Goal: Task Accomplishment & Management: Complete application form

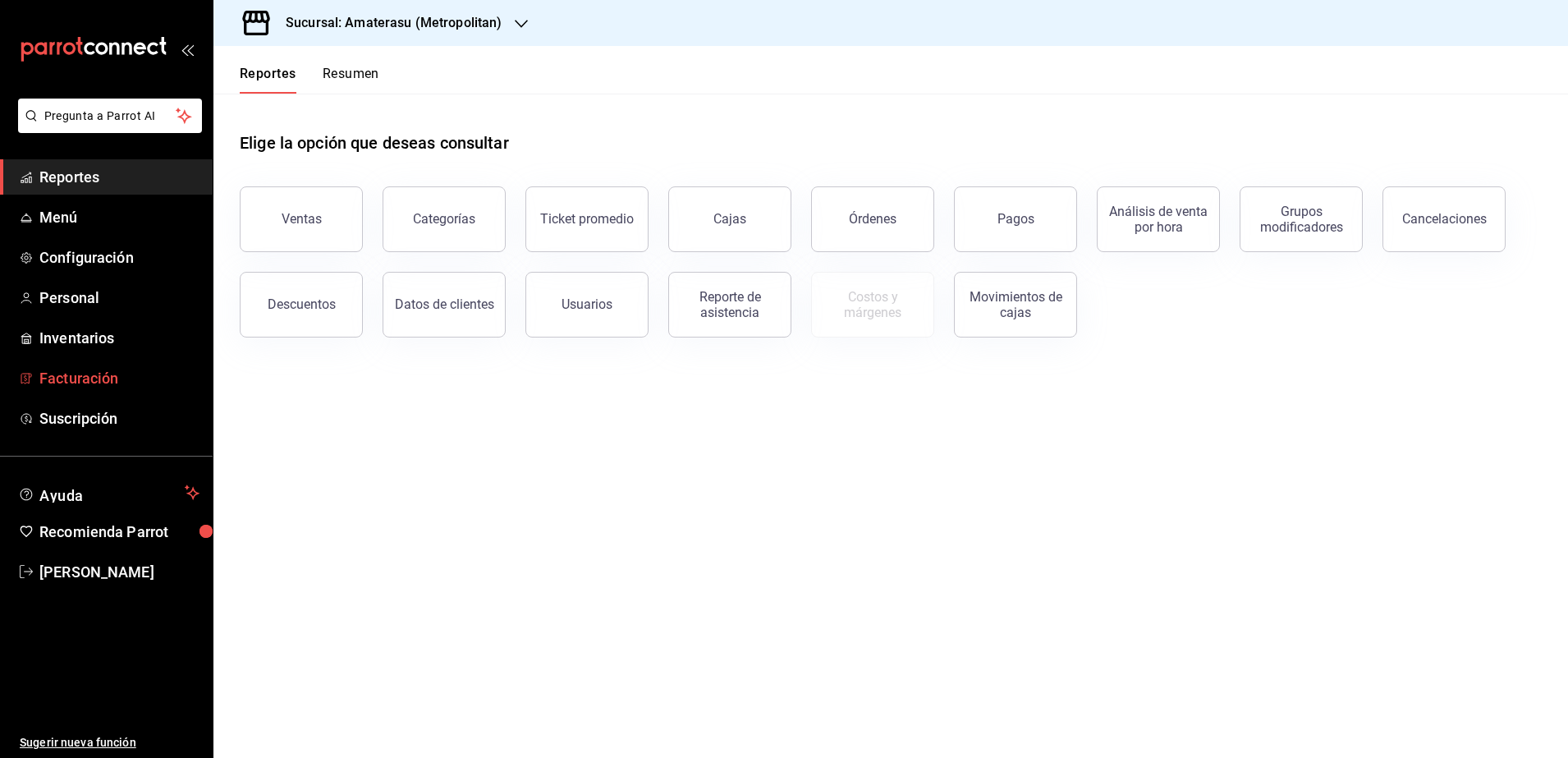
click at [118, 383] on span "Facturación" at bounding box center [119, 379] width 160 height 23
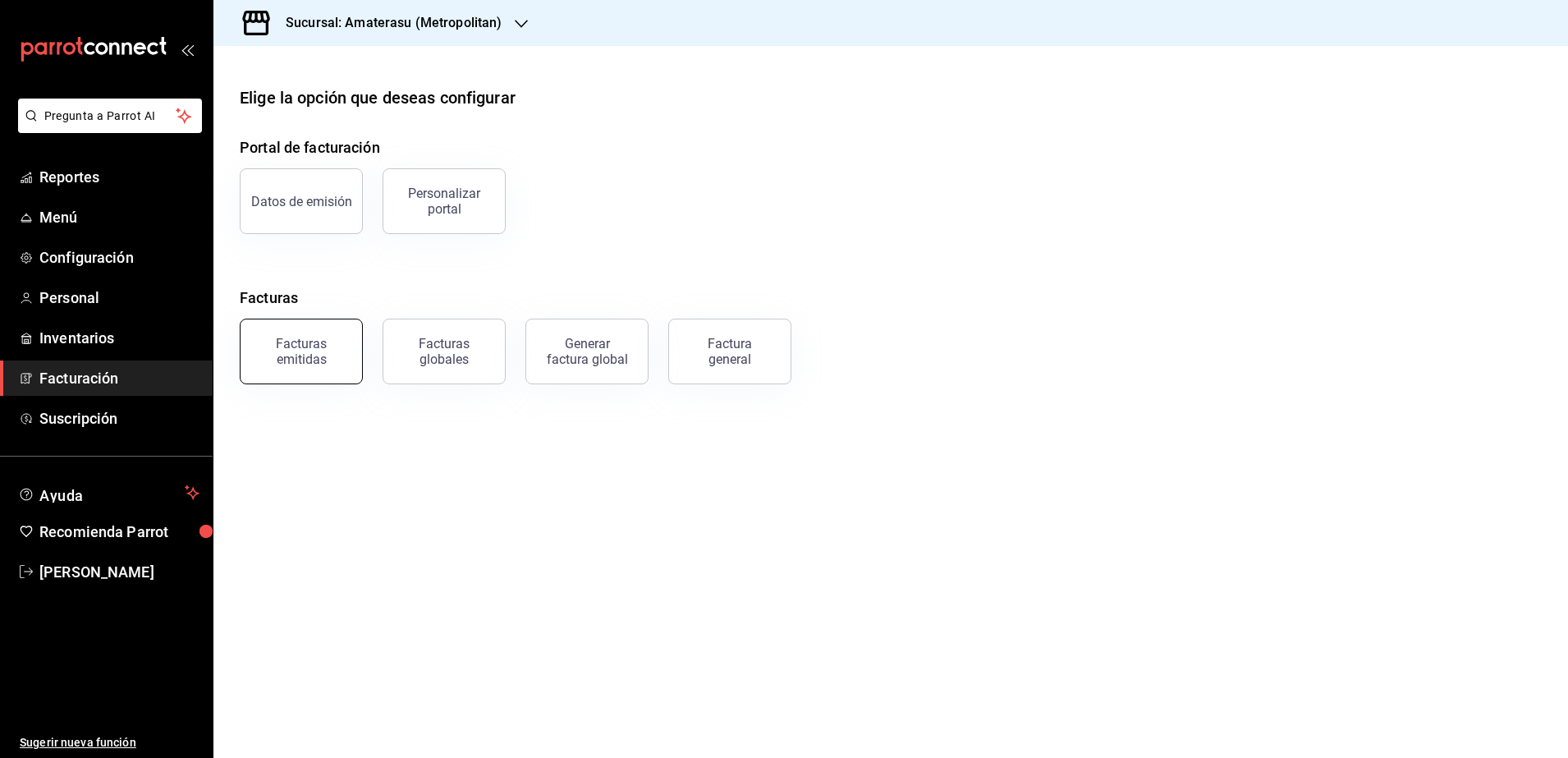
click at [334, 381] on div "Facturas emitidas" at bounding box center [291, 341] width 143 height 86
click at [326, 359] on div "Facturas emitidas" at bounding box center [301, 352] width 101 height 31
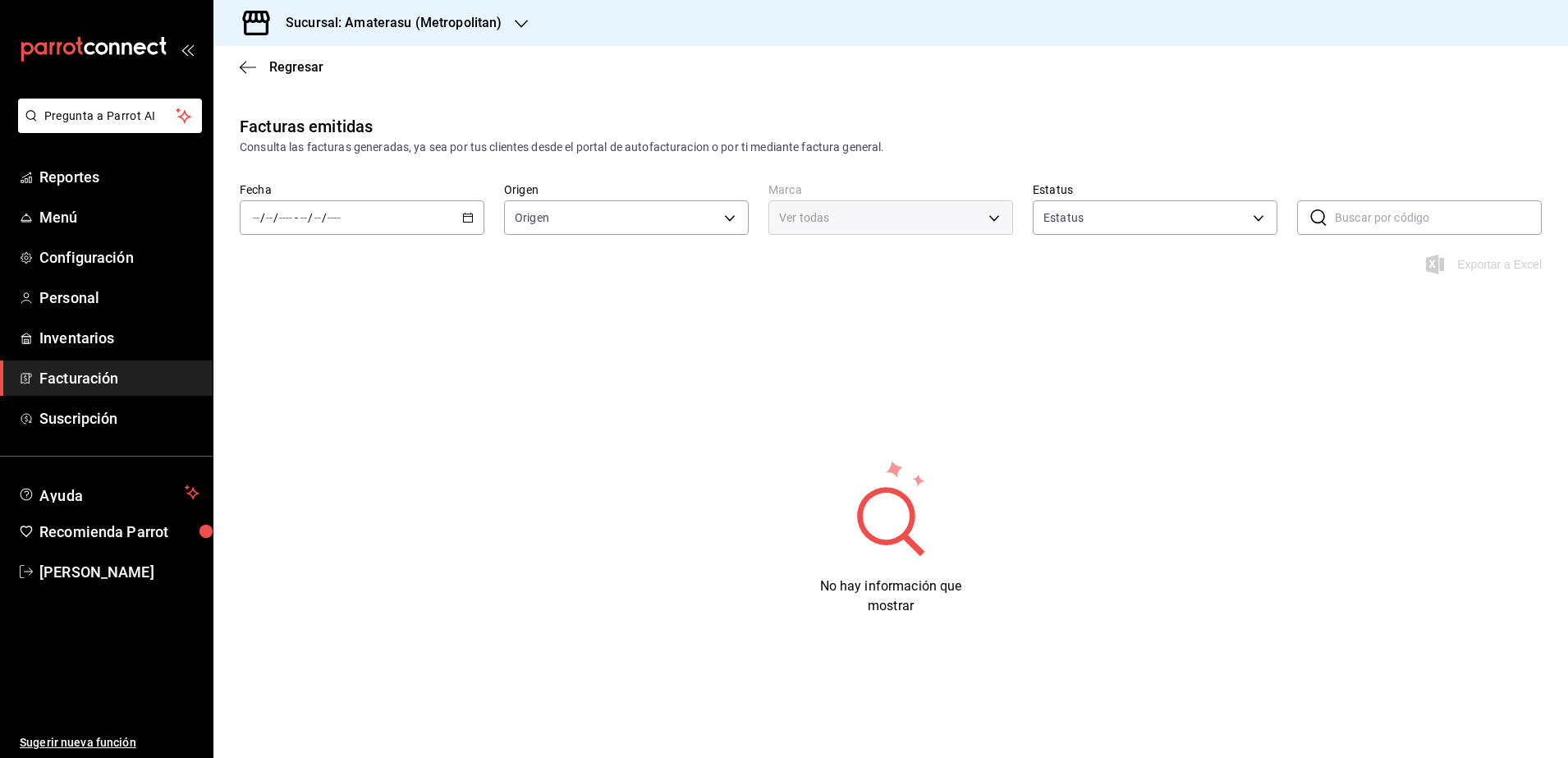
type input "ORDER_INVOICE,GENERAL_INVOICE"
type input "ACTIVE,PENDING_CANCELLATION,CANCELLED,PRE_CANCELLED"
type input "e4cd7fcb-d45b-43ae-a99f-ad4ccfcd9032,f3afaab8-8c3d-4e49-a299-af9bdf6027b2"
click at [474, 213] on div "/ / - / /" at bounding box center [362, 217] width 244 height 35
click at [303, 463] on li "Rango de fechas" at bounding box center [317, 451] width 153 height 37
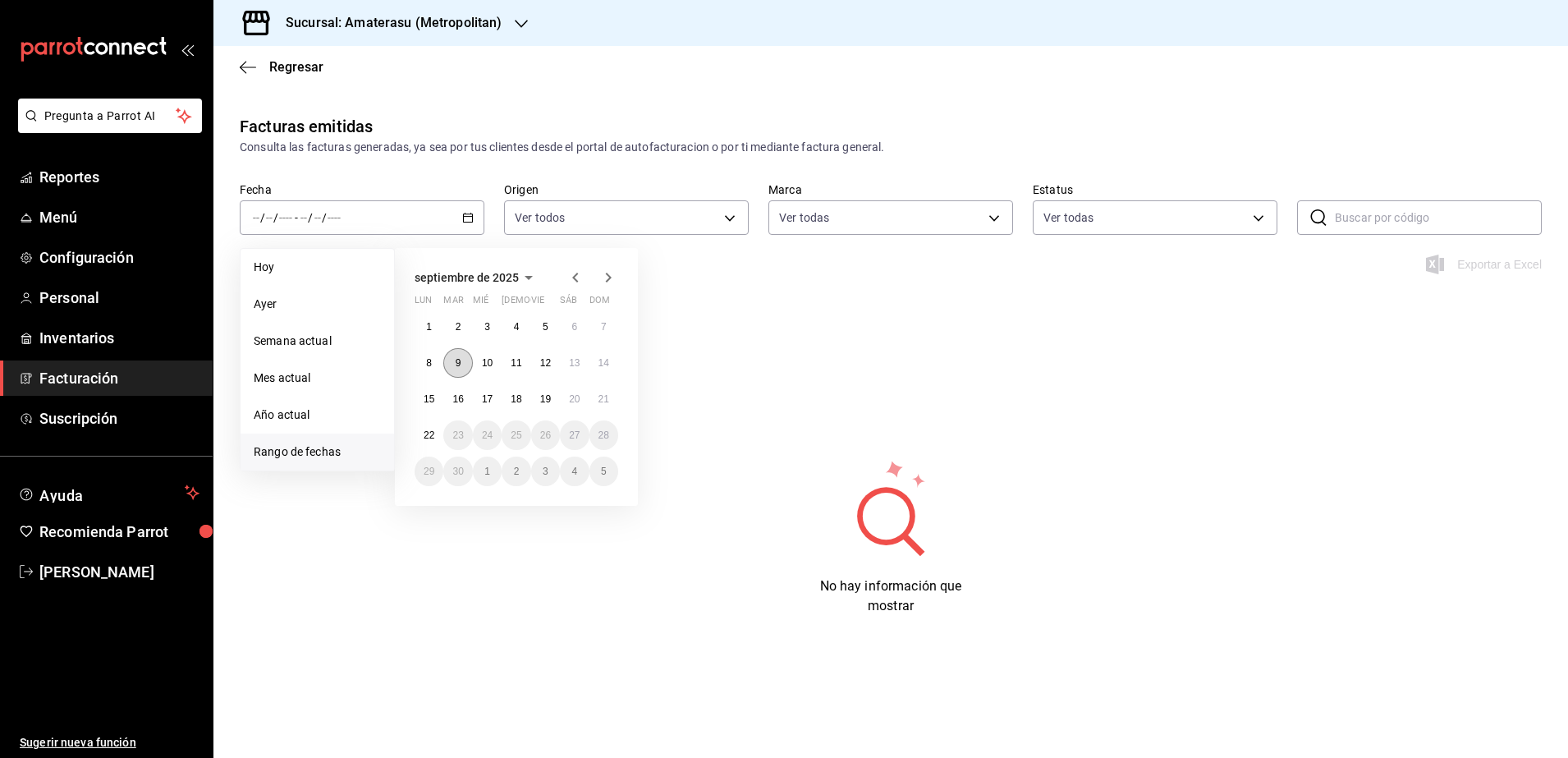
click at [462, 369] on button "9" at bounding box center [457, 363] width 29 height 29
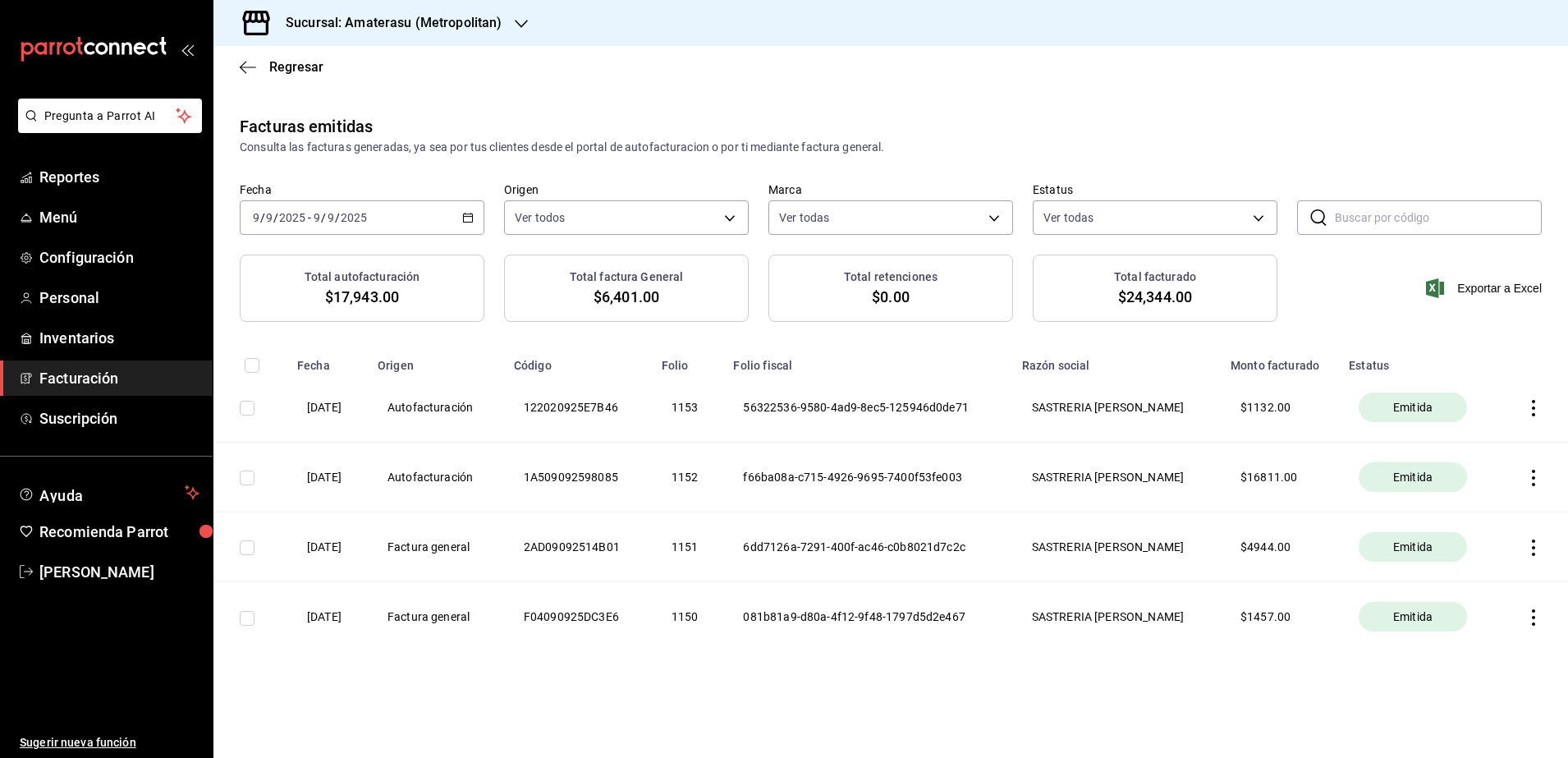
click at [438, 29] on h3 "Sucursal: Amaterasu (Metropolitan)" at bounding box center [387, 23] width 229 height 20
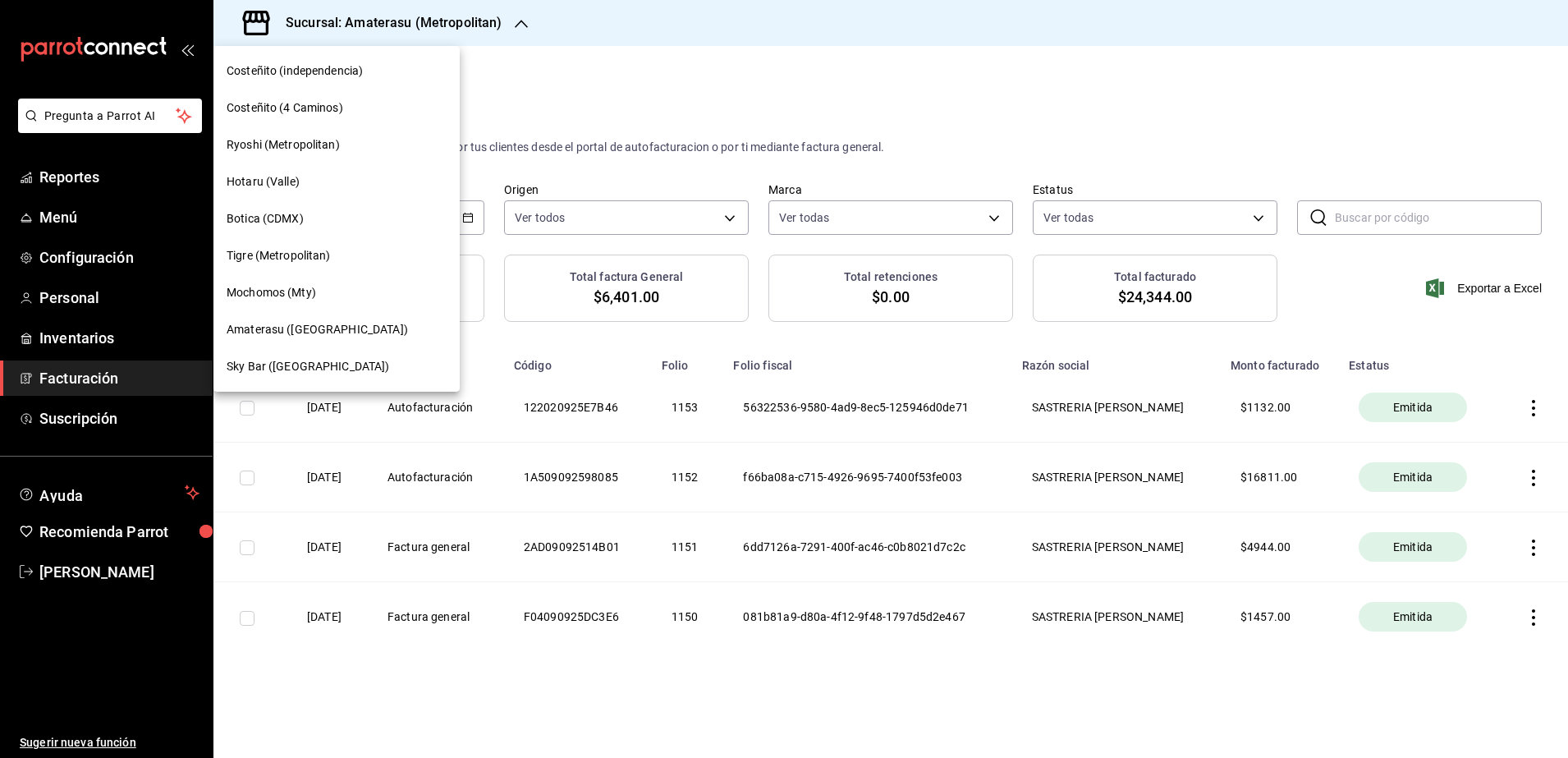
click at [332, 148] on span "Ryoshi (Metropolitan)" at bounding box center [283, 145] width 113 height 17
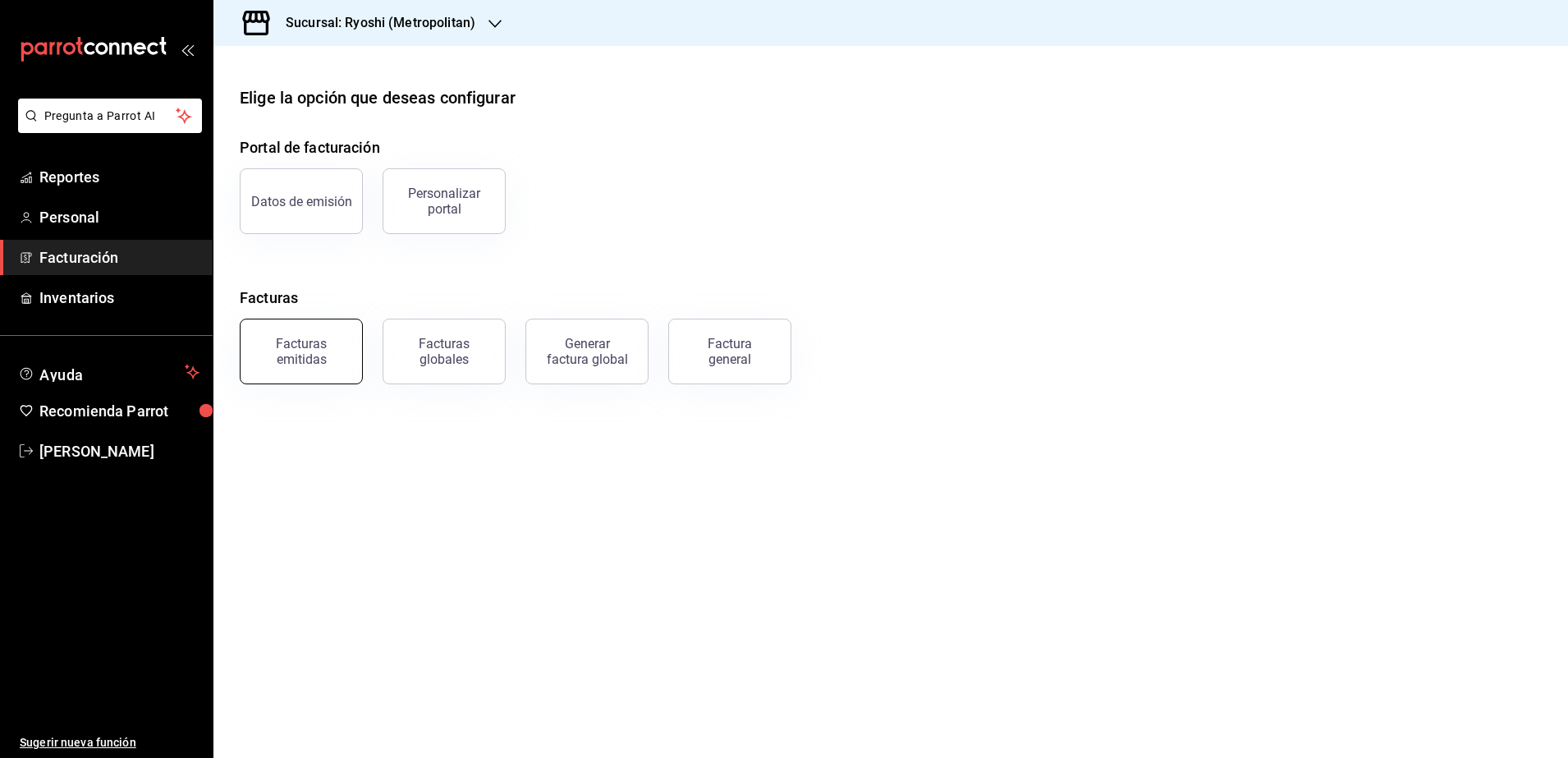
click at [328, 370] on button "Facturas emitidas" at bounding box center [301, 352] width 123 height 66
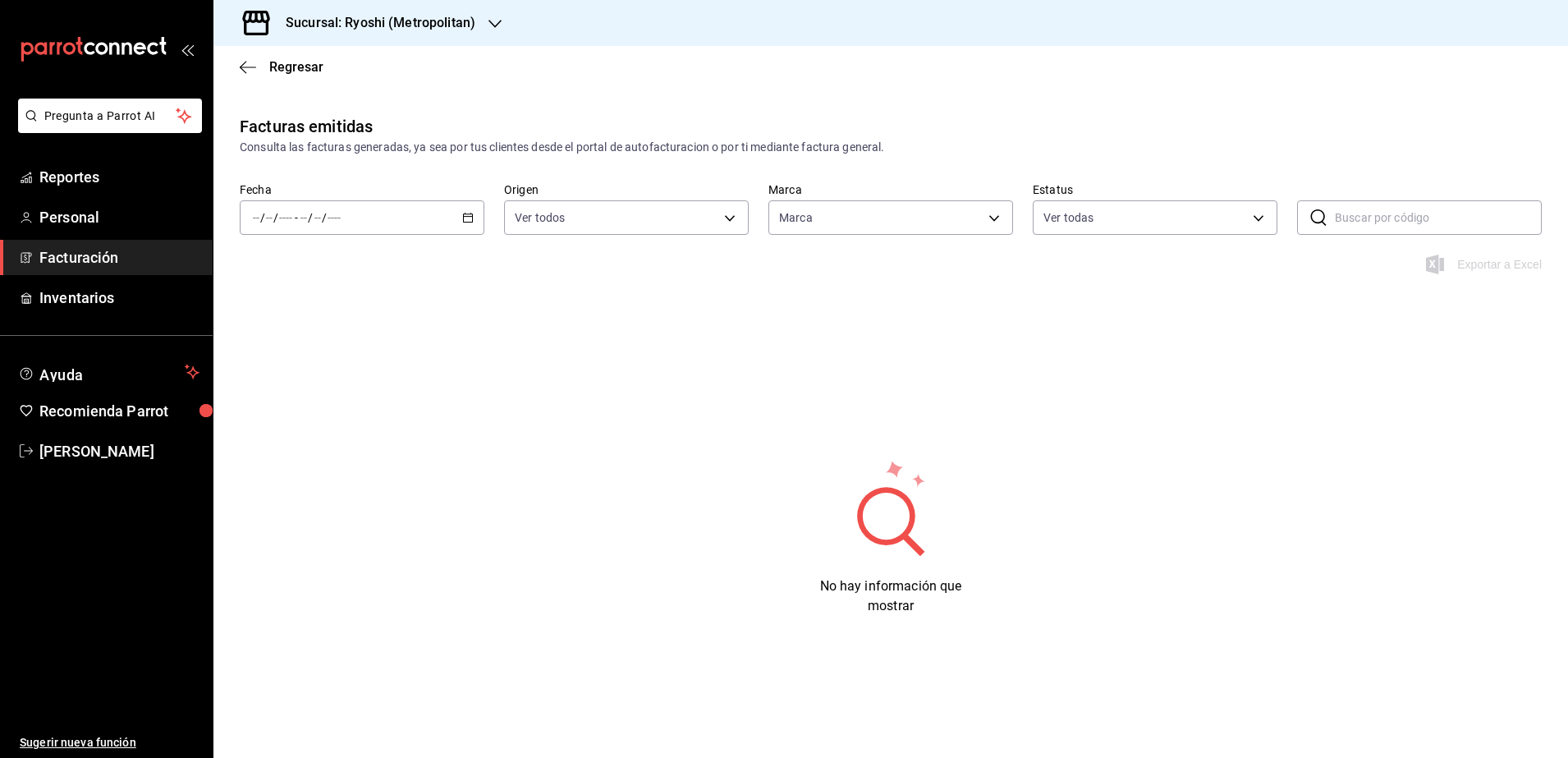
type input "afd8f7e0-6441-4225-b079-3ecb6f1759bb,a0f13850-a6cf-4674-87cd-ec670d2b59b9"
click at [476, 211] on div "/ / - / /" at bounding box center [362, 217] width 244 height 35
click at [337, 445] on span "Rango de fechas" at bounding box center [317, 452] width 127 height 17
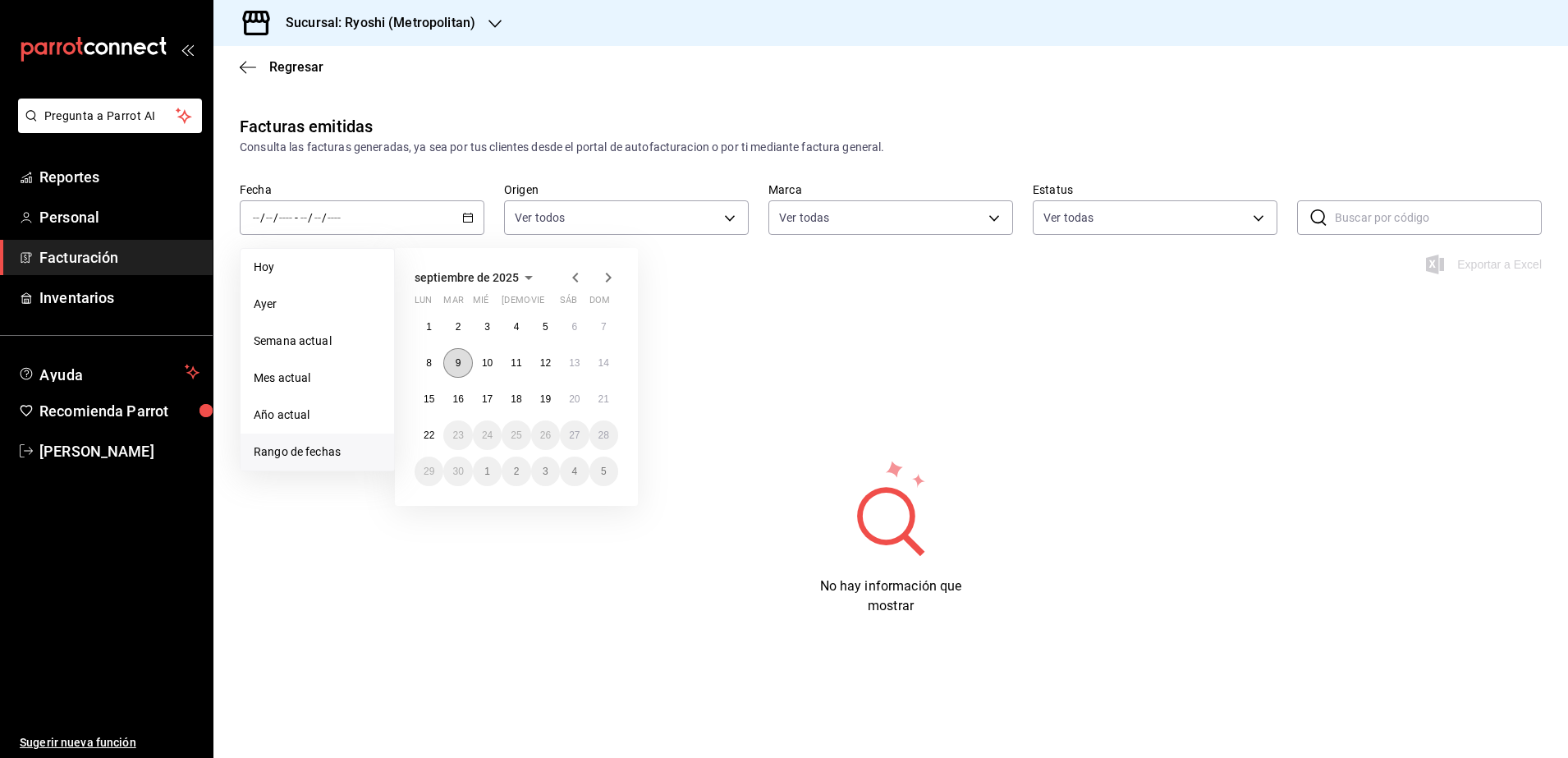
click at [456, 370] on button "9" at bounding box center [457, 363] width 29 height 29
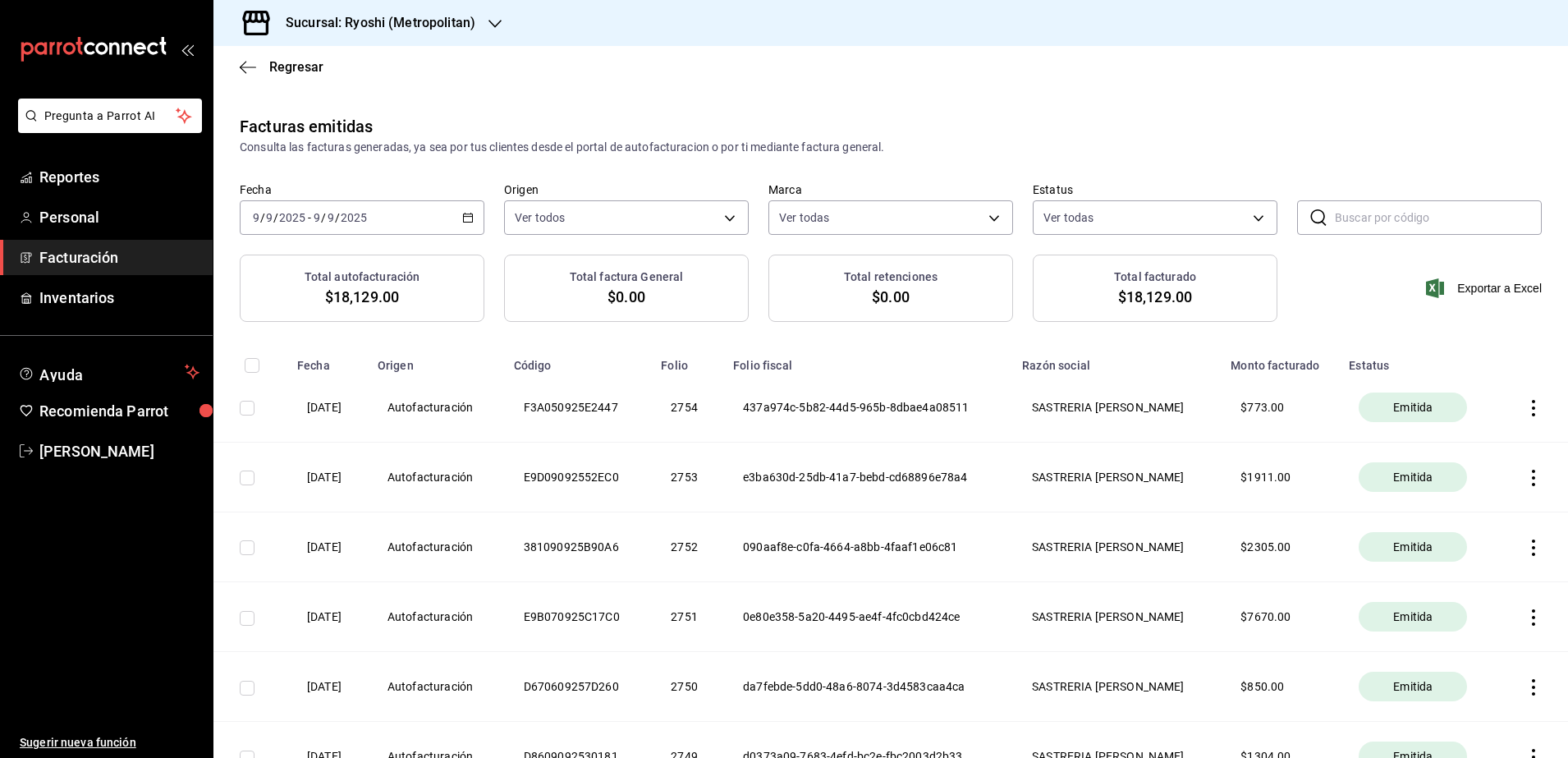
click at [1171, 409] on icon "button" at bounding box center [1532, 407] width 16 height 16
click at [1171, 449] on div "Cancelar factura" at bounding box center [1443, 449] width 85 height 13
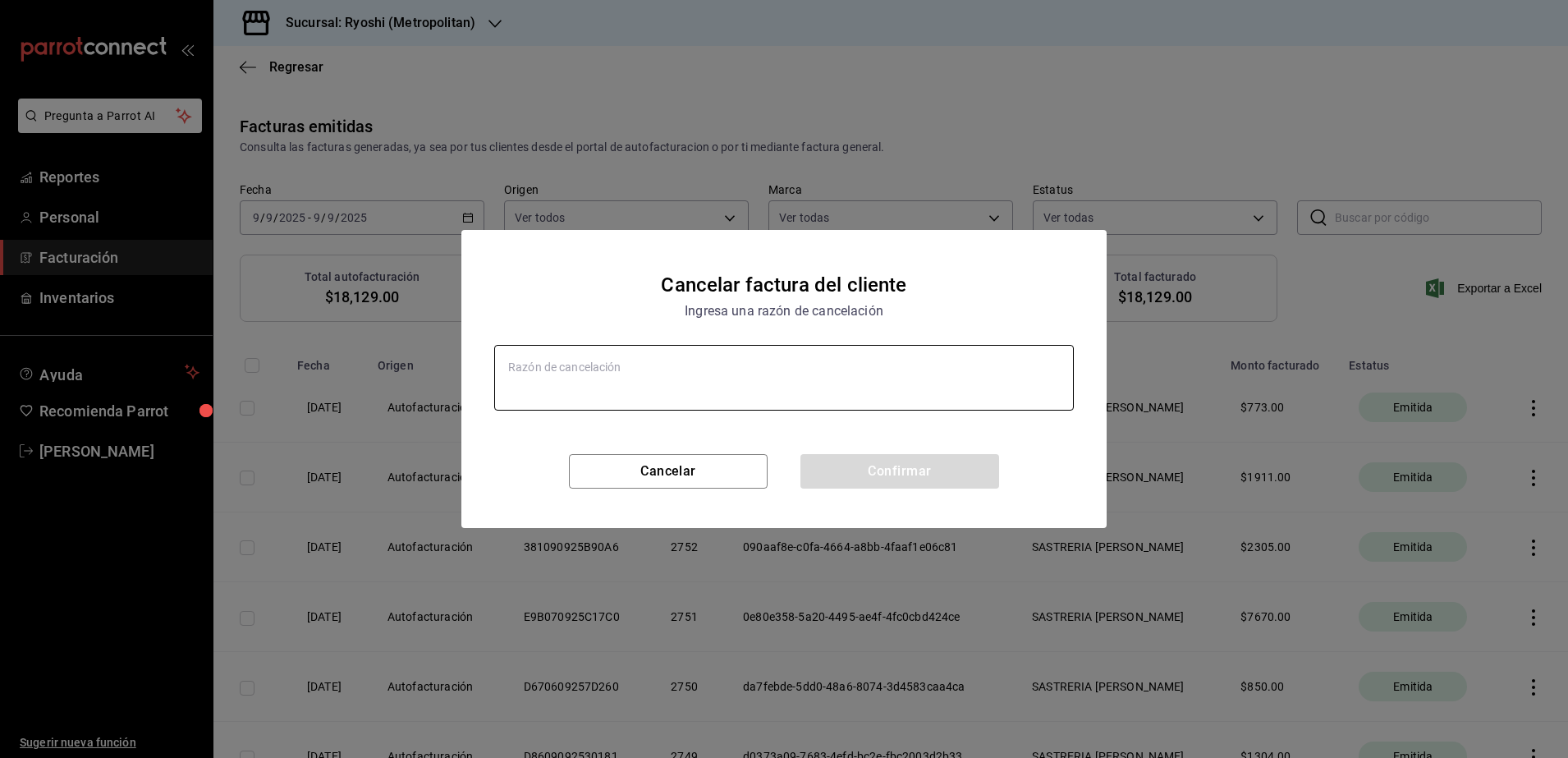
type textarea "x"
click at [765, 379] on textarea at bounding box center [783, 378] width 580 height 66
type textarea "e"
type textarea "x"
type textarea "er"
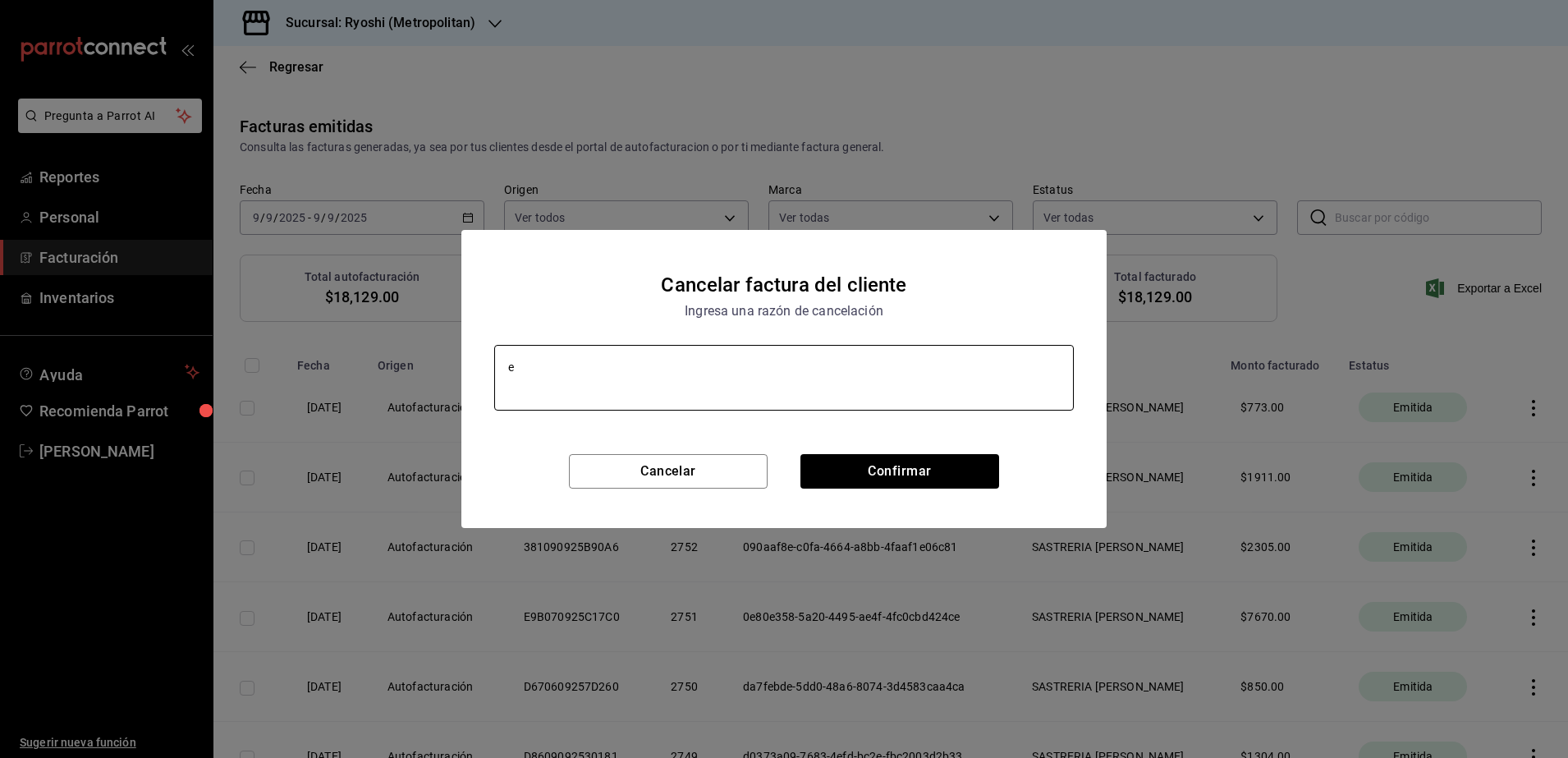
type textarea "x"
type textarea "err"
type textarea "x"
type textarea "erro"
type textarea "x"
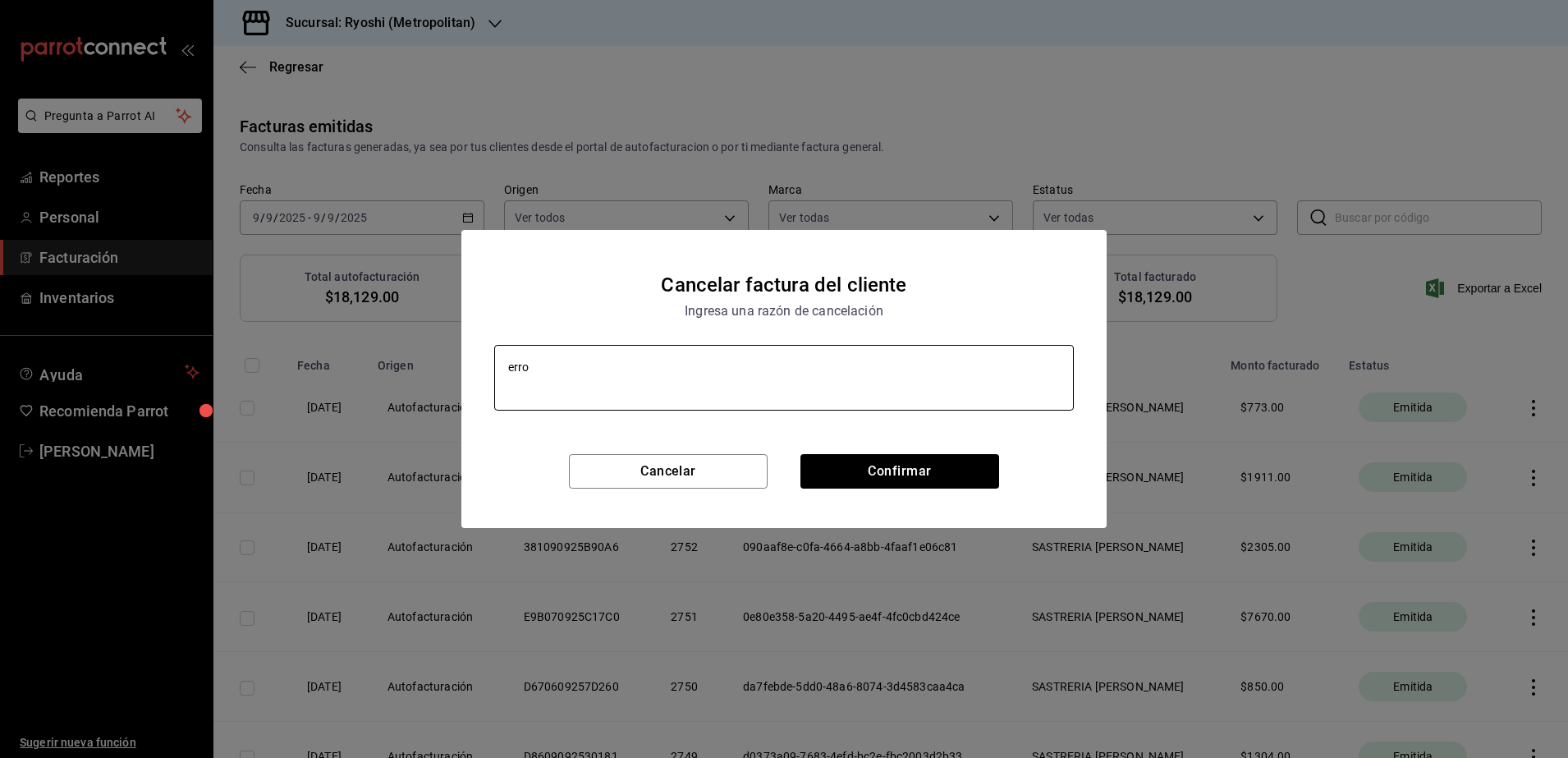
type textarea "error"
type textarea "x"
type textarea "error"
type textarea "x"
type textarea "error a"
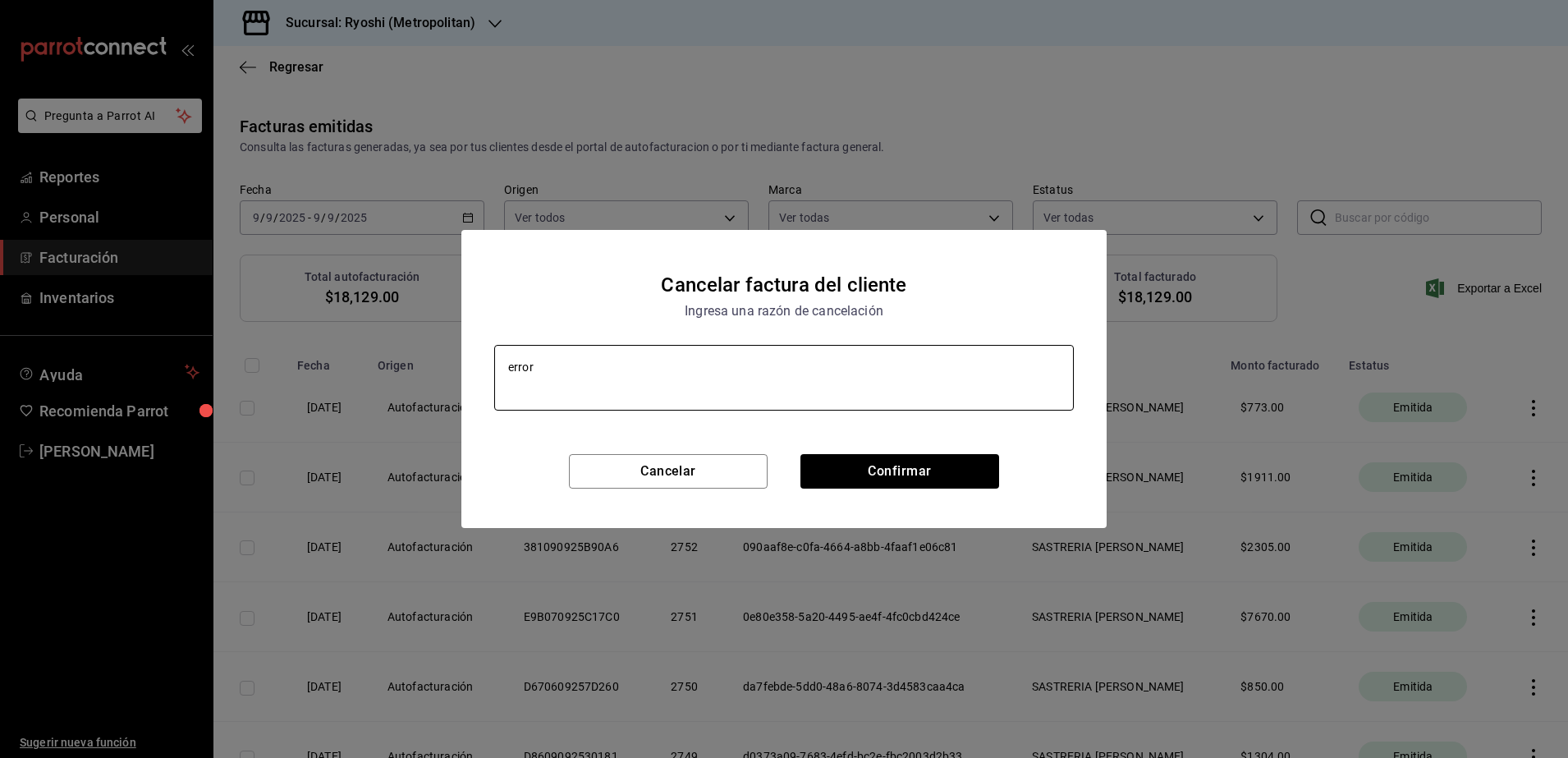
type textarea "x"
type textarea "error al"
type textarea "x"
type textarea "error al"
type textarea "x"
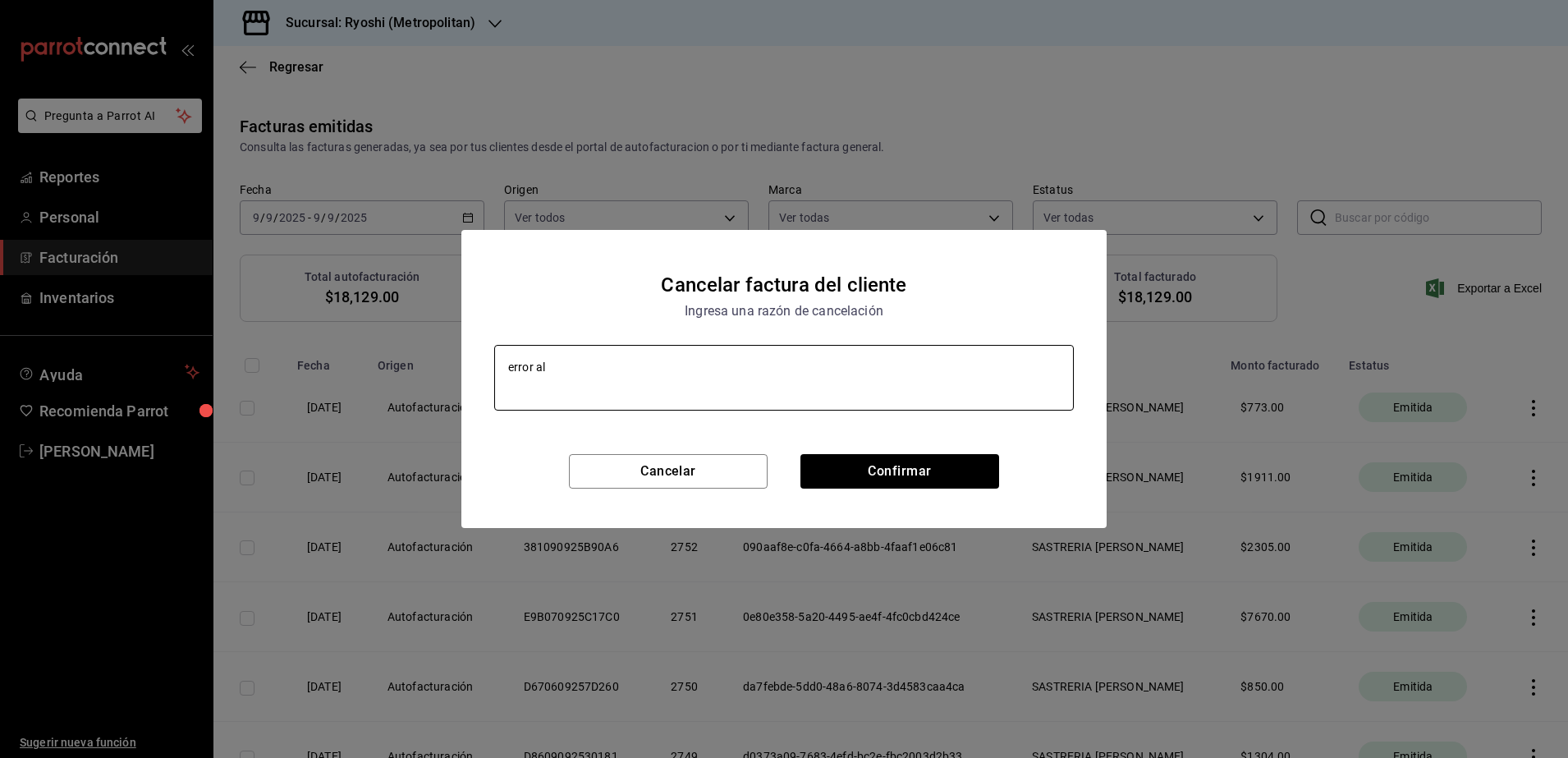
type textarea "error al f"
type textarea "x"
type textarea "error al fa"
type textarea "x"
type textarea "error al fac"
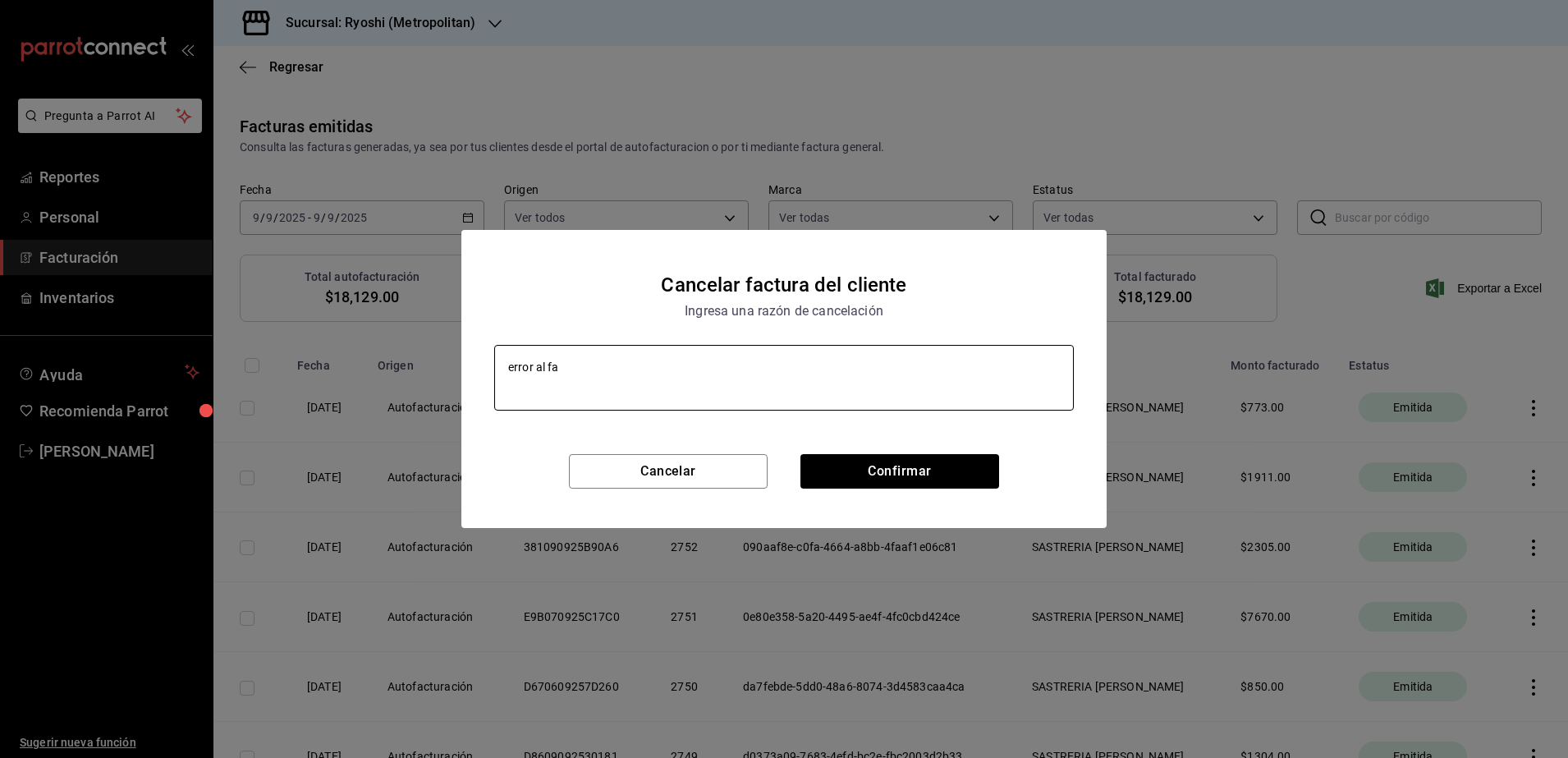
type textarea "x"
type textarea "error al fact"
type textarea "x"
type textarea "error al factu"
type textarea "x"
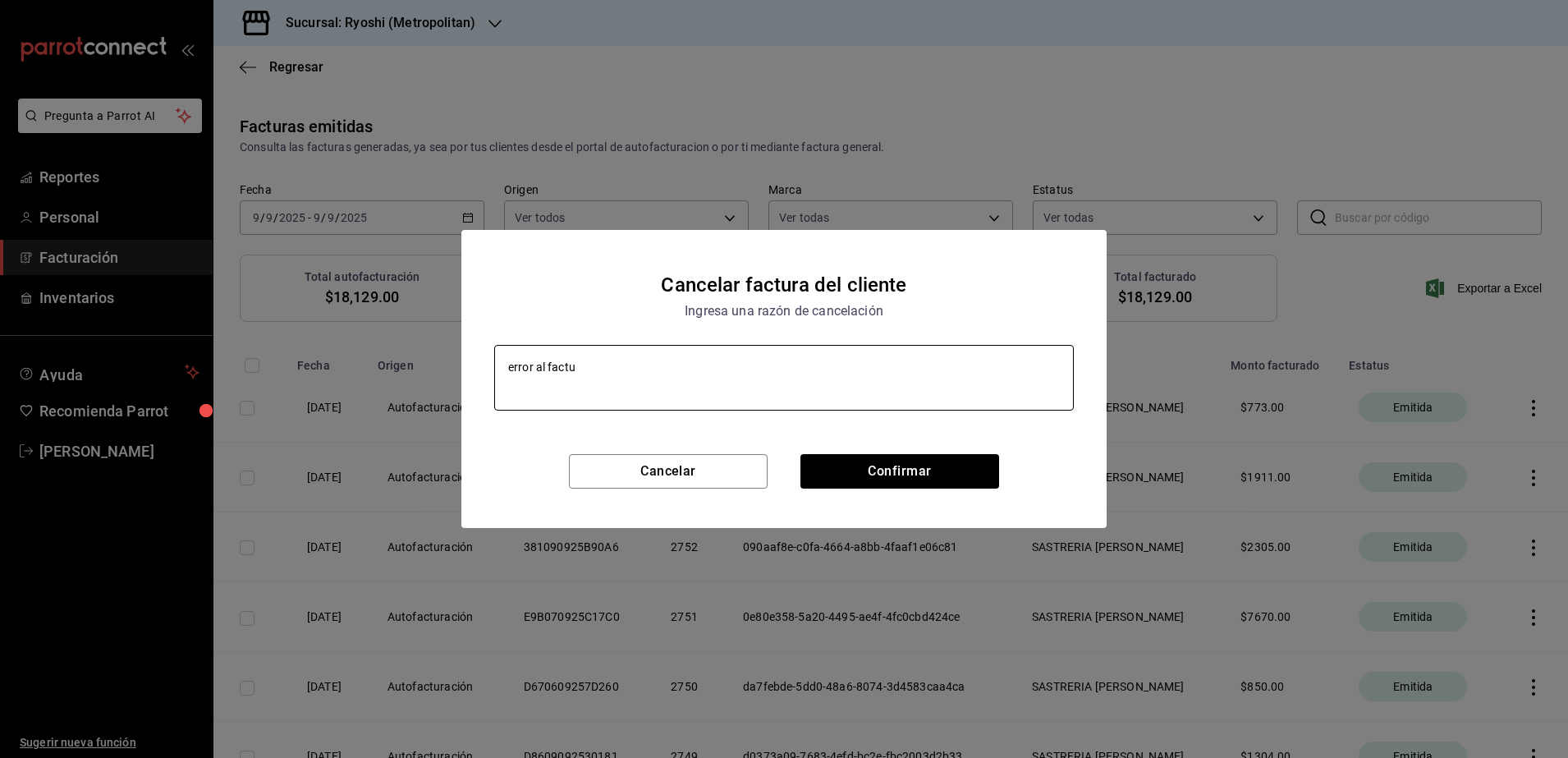
type textarea "error al factur"
type textarea "x"
type textarea "error al factura"
type textarea "x"
type textarea "error al facturar"
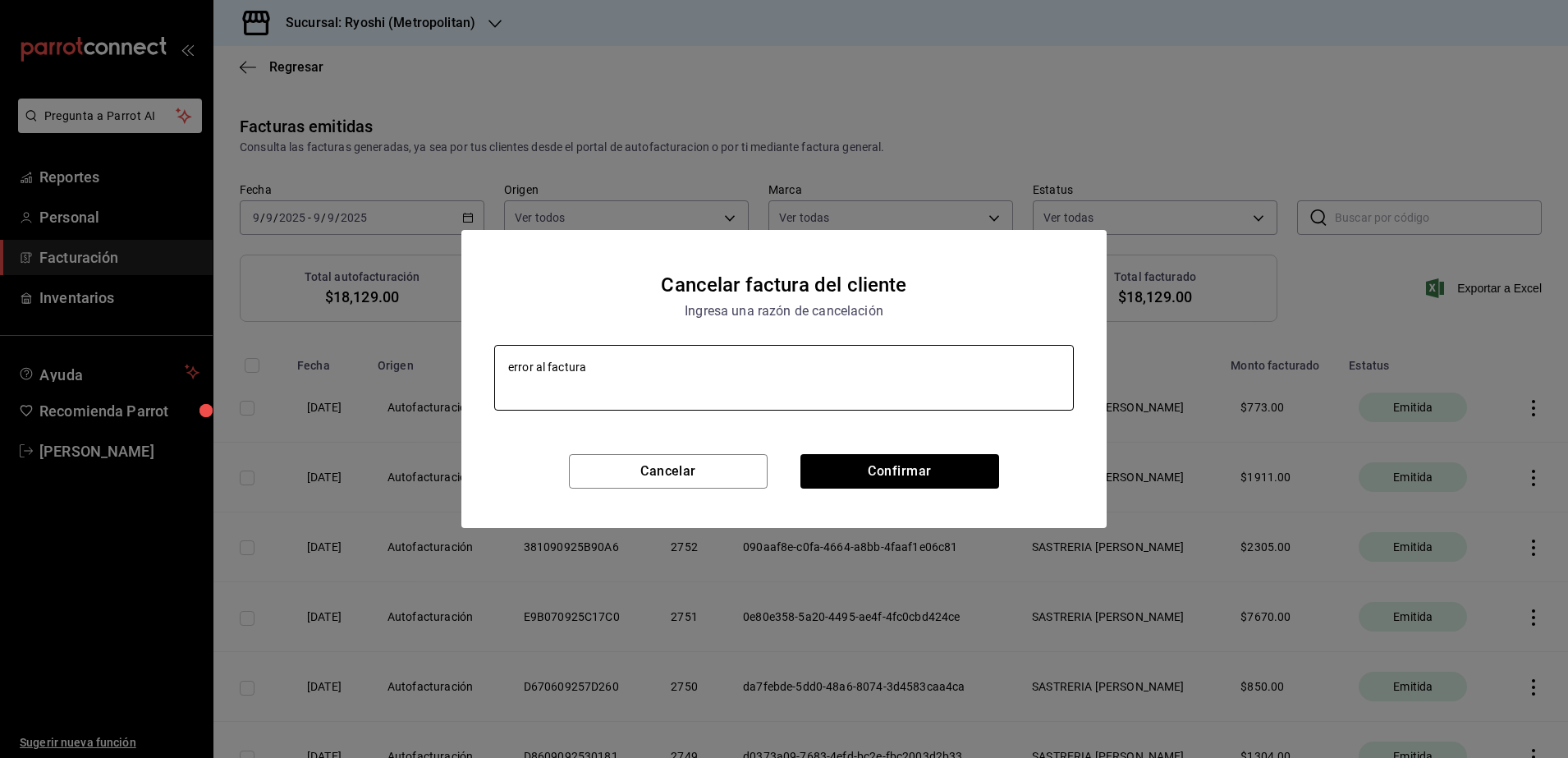
type textarea "x"
type textarea "error al facturar"
type textarea "x"
type textarea "error al facturar"
click at [835, 476] on button "Confirmar" at bounding box center [899, 471] width 198 height 35
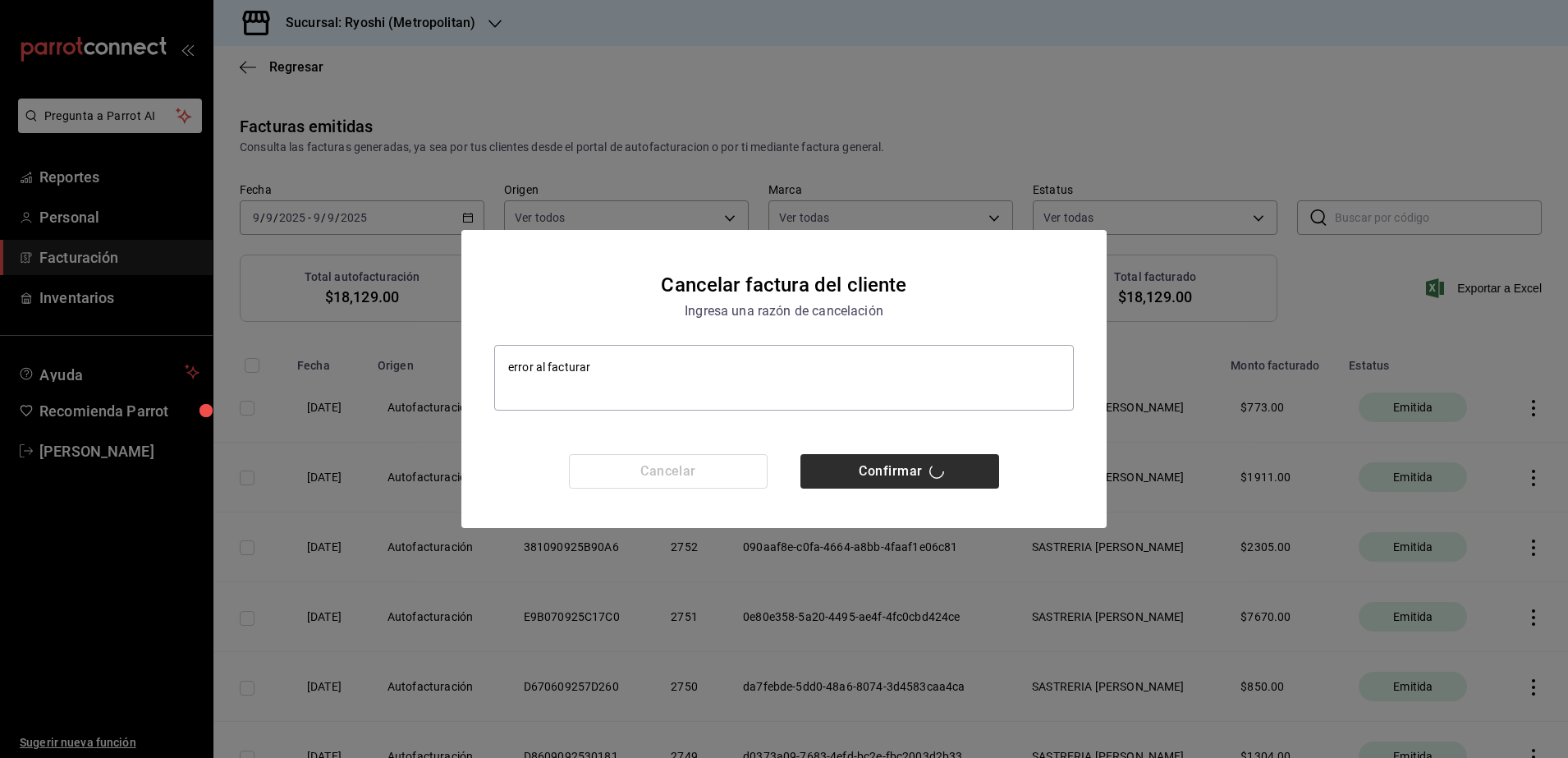
type textarea "x"
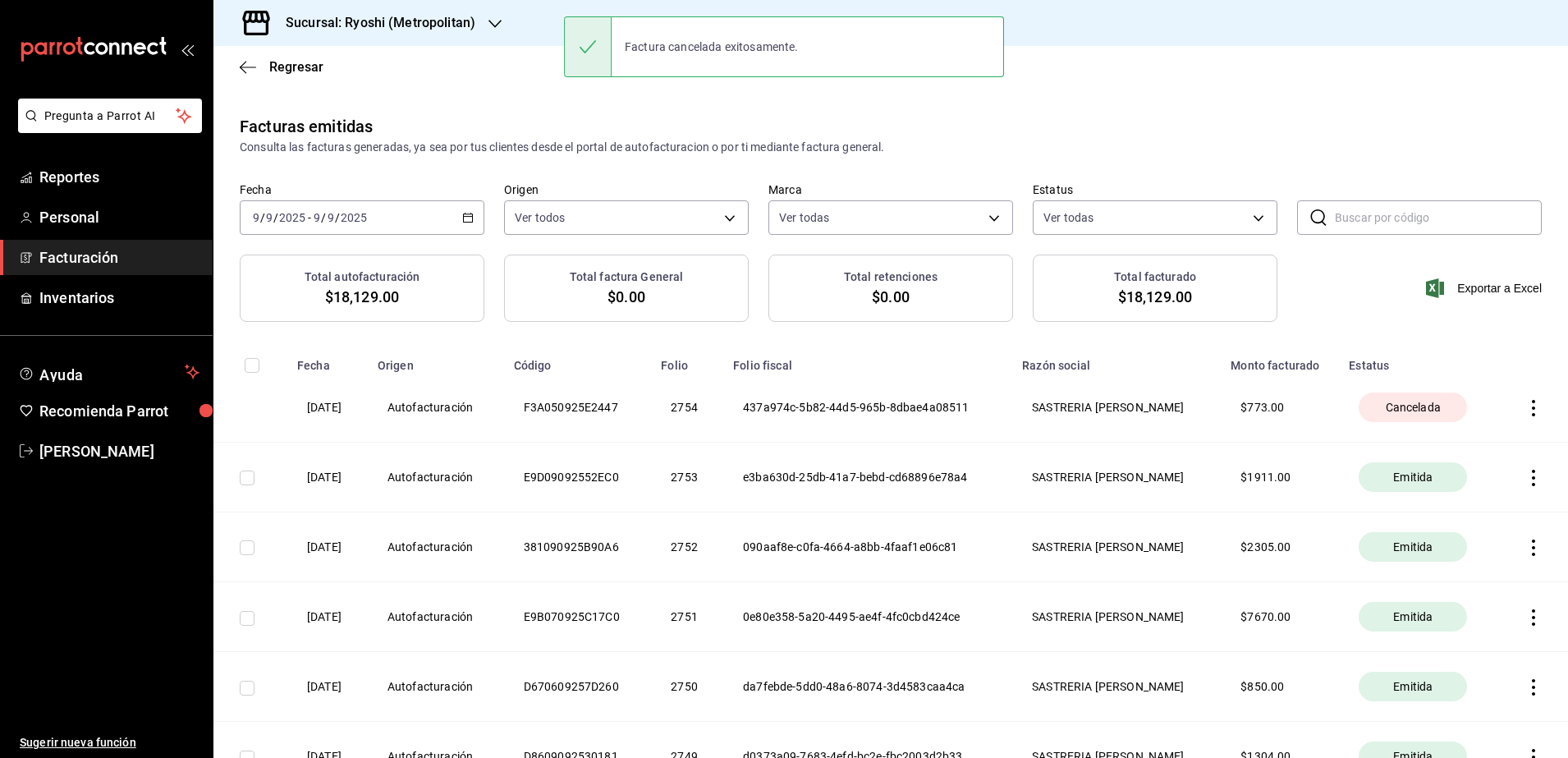
click at [56, 258] on span "Facturación" at bounding box center [119, 257] width 160 height 23
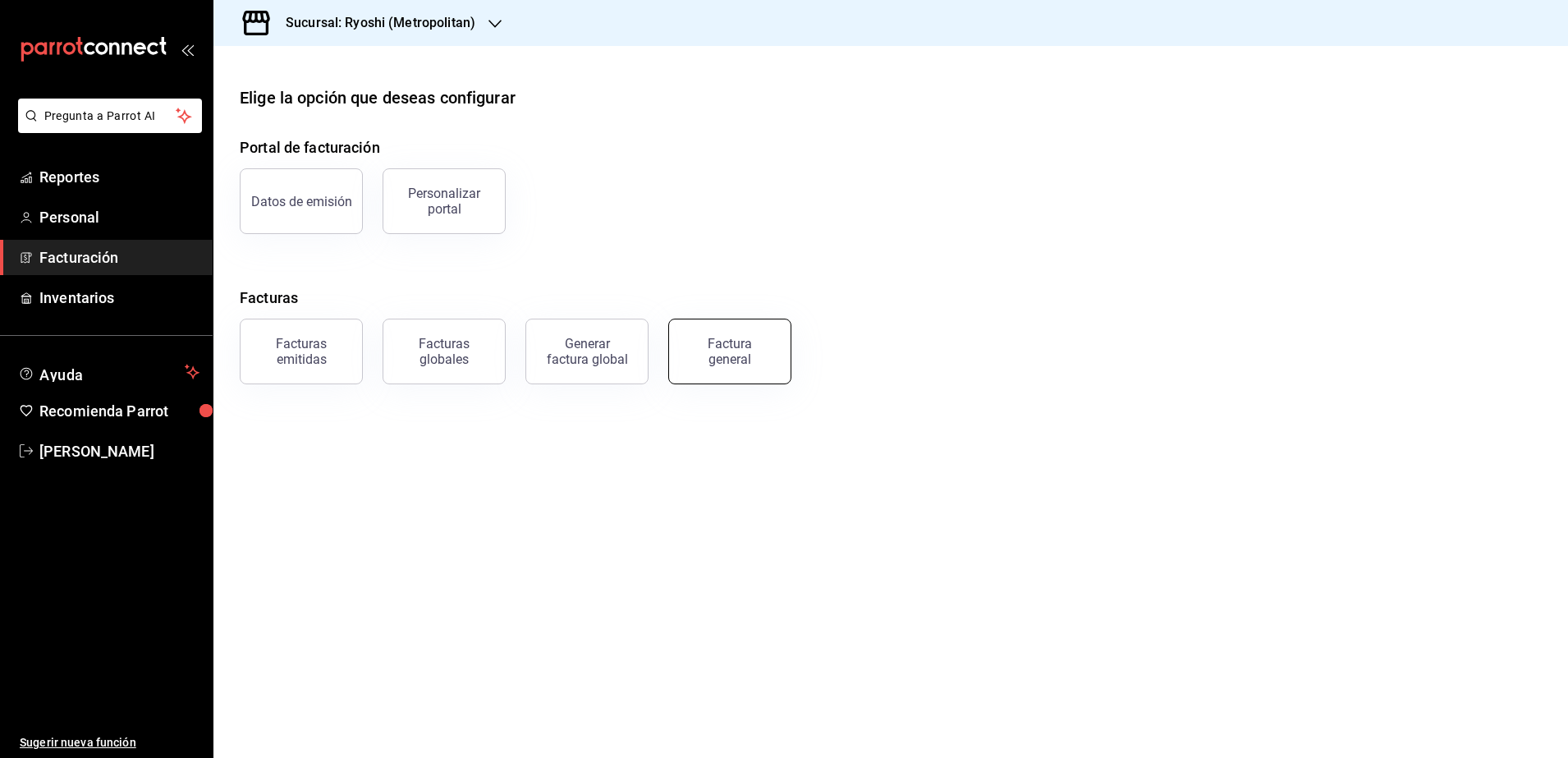
click at [703, 351] on div "Factura general" at bounding box center [729, 352] width 82 height 31
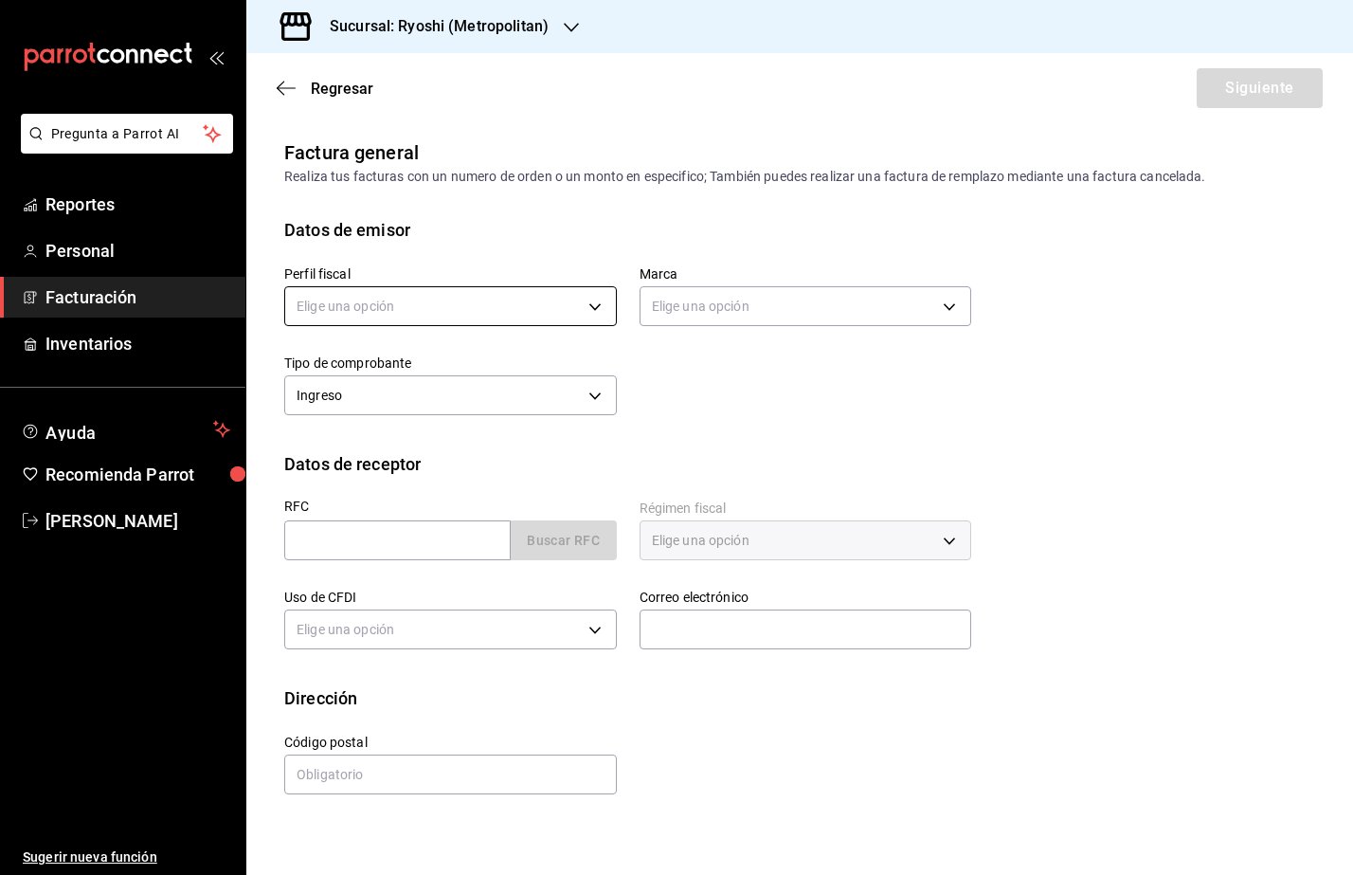
click at [496, 316] on body "Pregunta a Parrot AI Reportes Personal Facturación Inventarios Ayuda Recomienda…" at bounding box center [676, 437] width 1353 height 875
click at [419, 399] on li "SASTRERIA [PERSON_NAME]" at bounding box center [450, 402] width 331 height 35
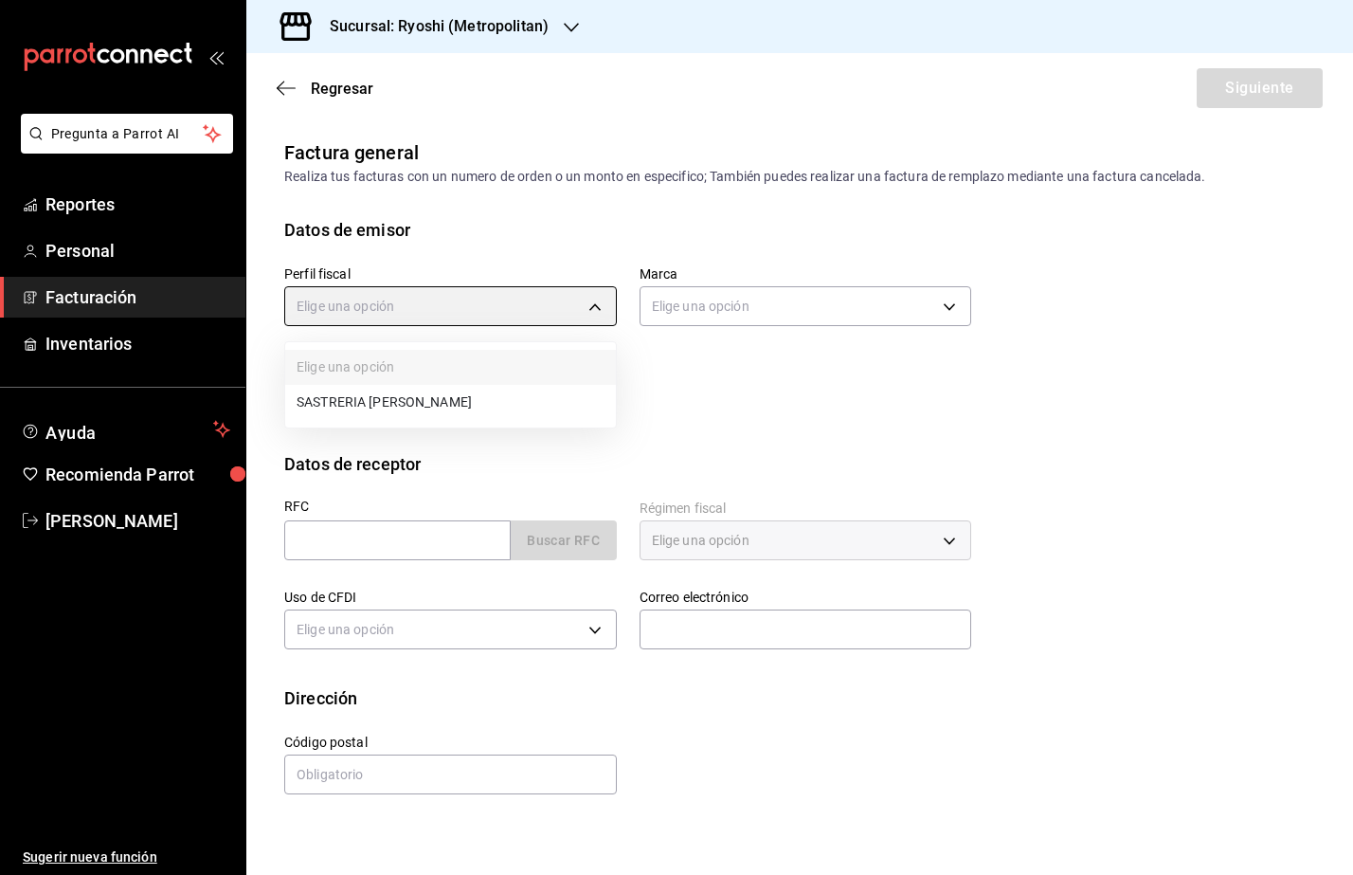
type input "39098f7c-da1e-421e-b1eb-775d6f5baeca"
type input "afd8f7e0-6441-4225-b079-3ecb6f1759bb"
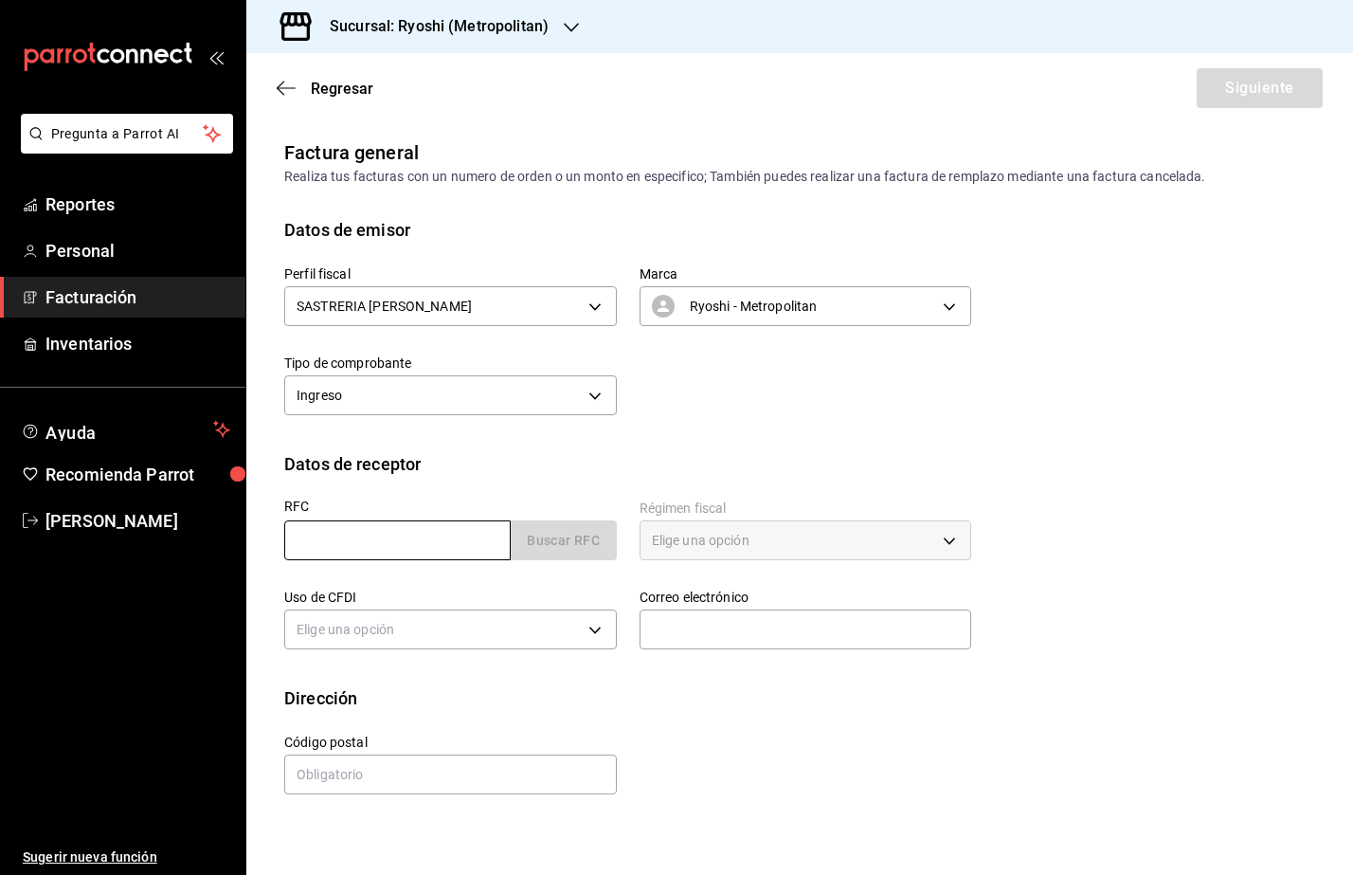
click at [345, 537] on input "text" at bounding box center [397, 540] width 226 height 40
paste input "EIN980826AZ2"
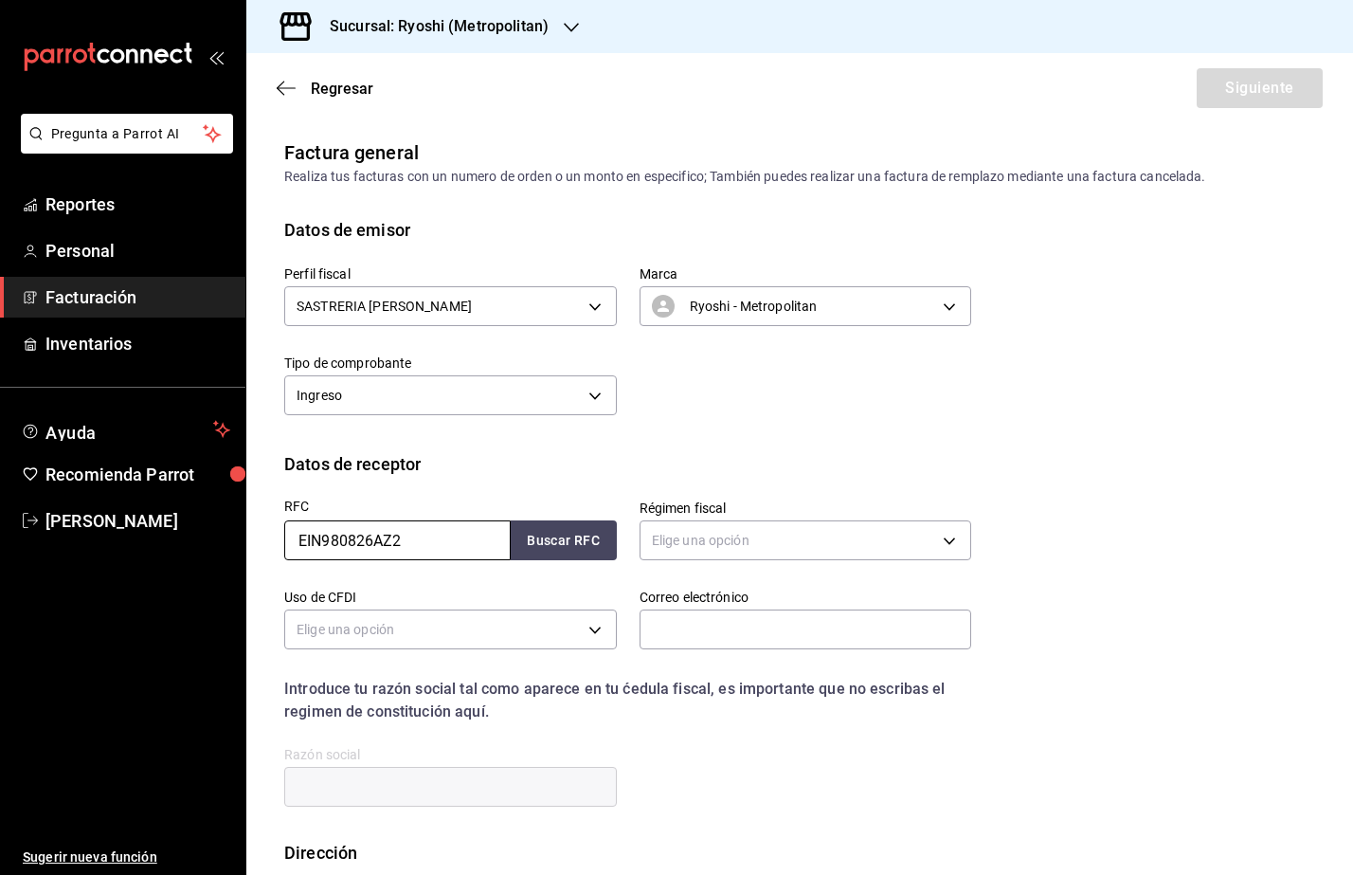
drag, startPoint x: 304, startPoint y: 545, endPoint x: 316, endPoint y: 591, distance: 48.0
click at [304, 547] on input "EIN980826AZ2" at bounding box center [397, 540] width 226 height 40
type input "EIN980826AZ2"
click at [756, 558] on body "Pregunta a Parrot AI Reportes Personal Facturación Inventarios Ayuda Recomienda…" at bounding box center [676, 437] width 1353 height 875
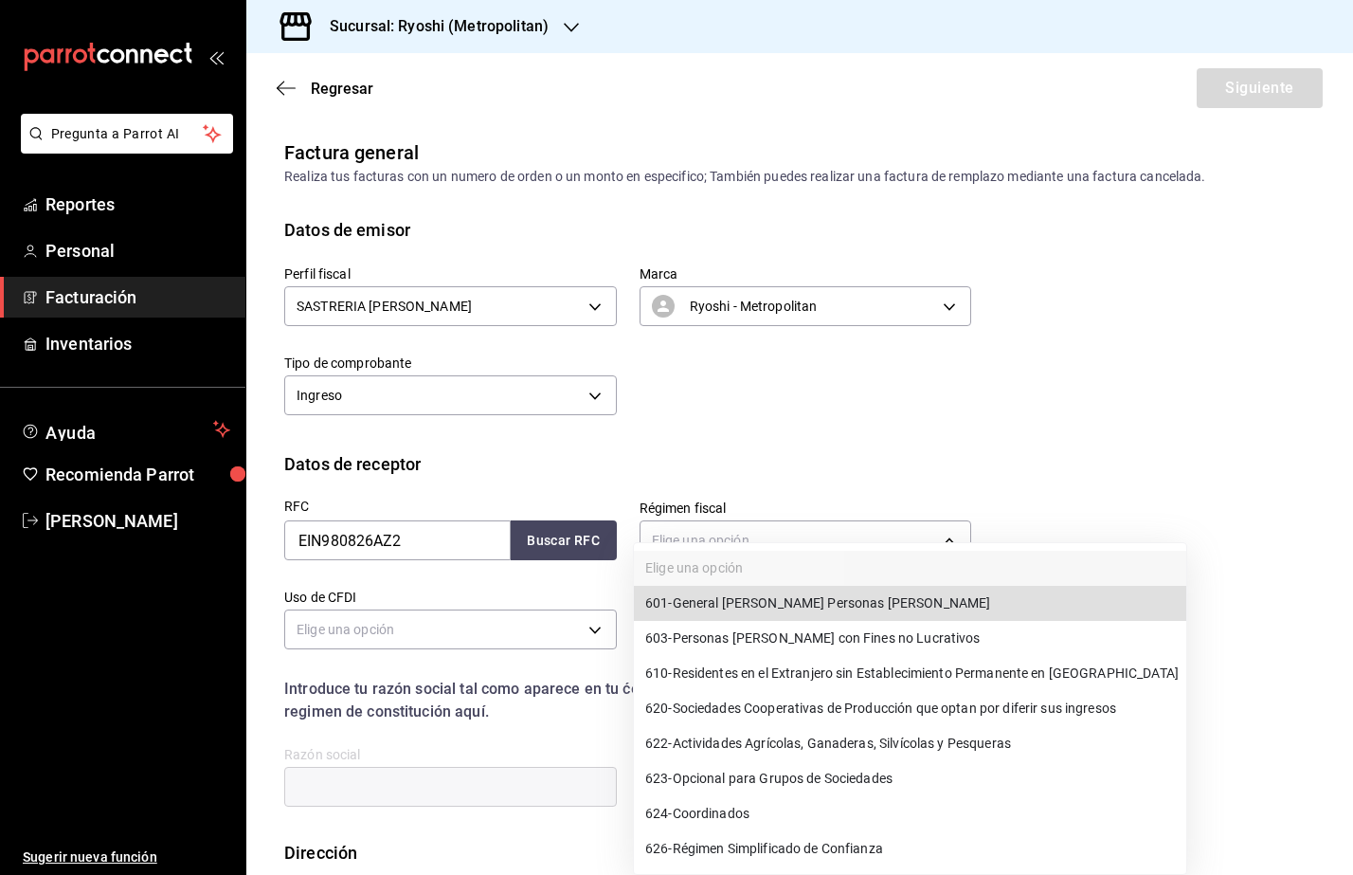
click at [791, 603] on span "601 - General [PERSON_NAME] Personas [PERSON_NAME]" at bounding box center [817, 603] width 345 height 20
type input "601"
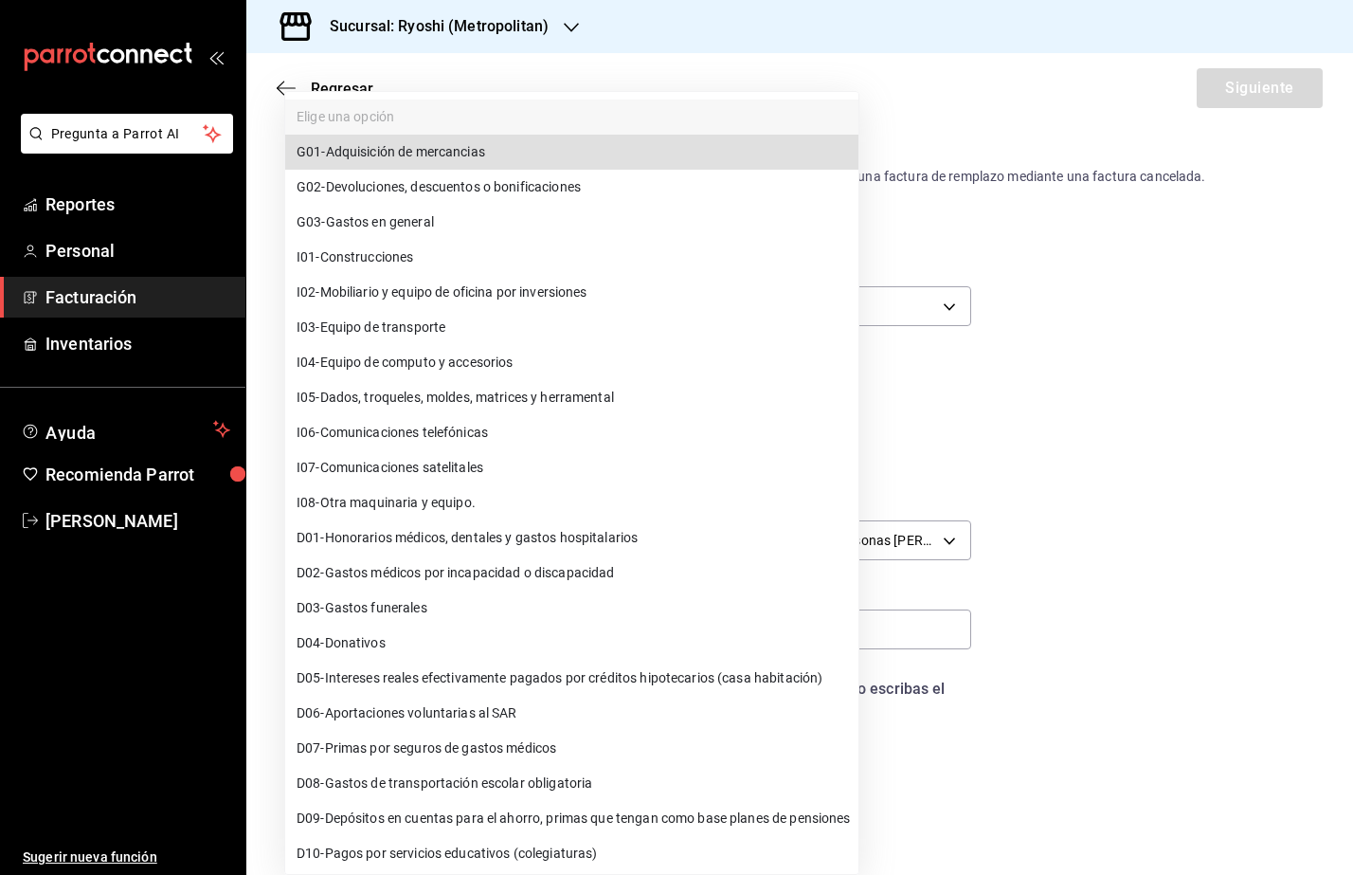
click at [439, 636] on body "Pregunta a Parrot AI Reportes Personal Facturación Inventarios Ayuda Recomienda…" at bounding box center [676, 437] width 1353 height 875
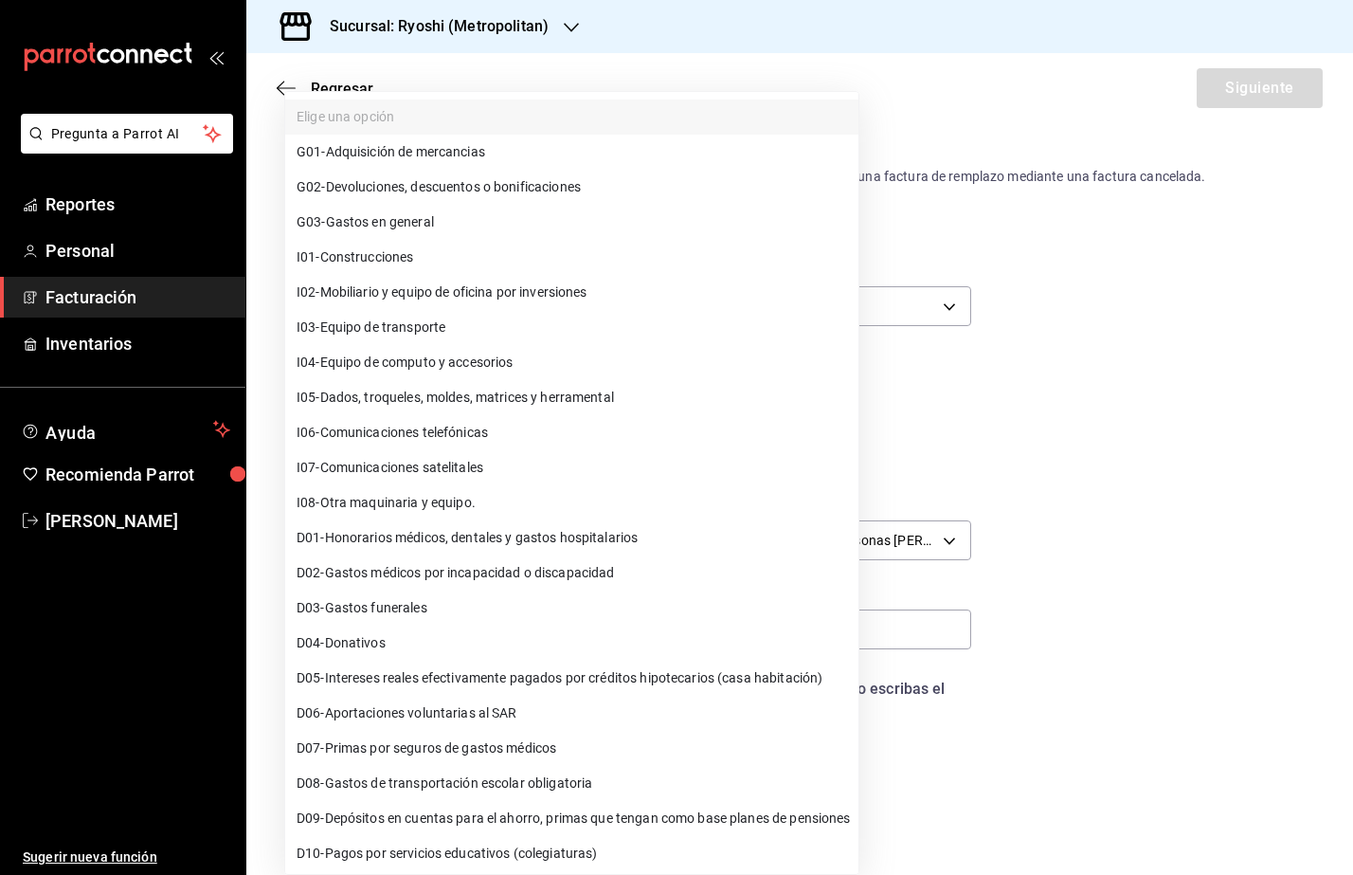
click at [512, 213] on li "G03 - Gastos en general" at bounding box center [571, 222] width 573 height 35
type input "G03"
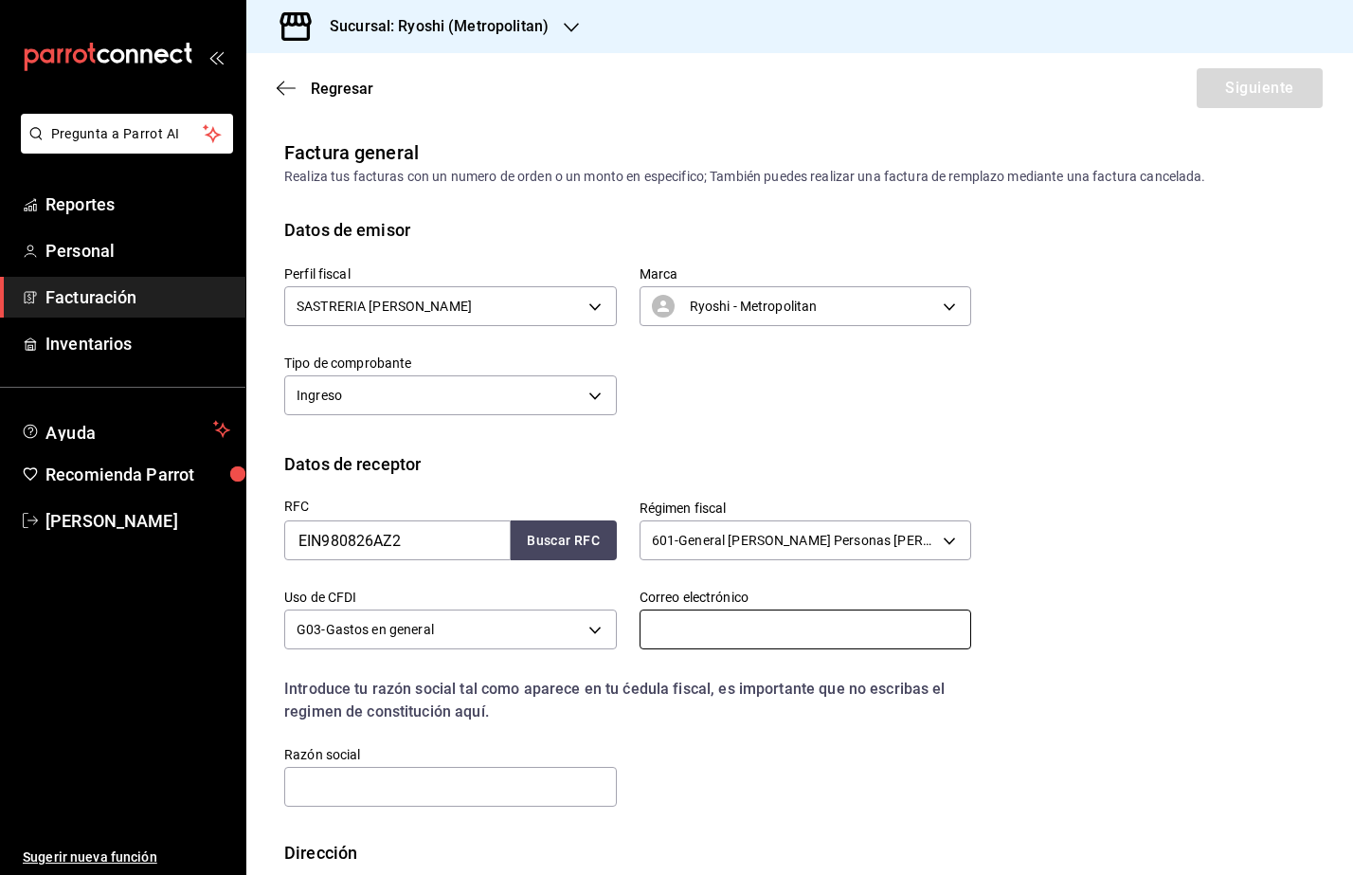
click at [653, 632] on input "text" at bounding box center [806, 629] width 333 height 40
paste input "[PERSON_NAME][EMAIL_ADDRESS][PERSON_NAME][DOMAIN_NAME]"
click at [640, 632] on input "[PERSON_NAME][EMAIL_ADDRESS][PERSON_NAME][DOMAIN_NAME]" at bounding box center [806, 629] width 333 height 40
type input "[PERSON_NAME][EMAIL_ADDRESS][PERSON_NAME][DOMAIN_NAME]"
click at [506, 798] on input "text" at bounding box center [450, 787] width 333 height 40
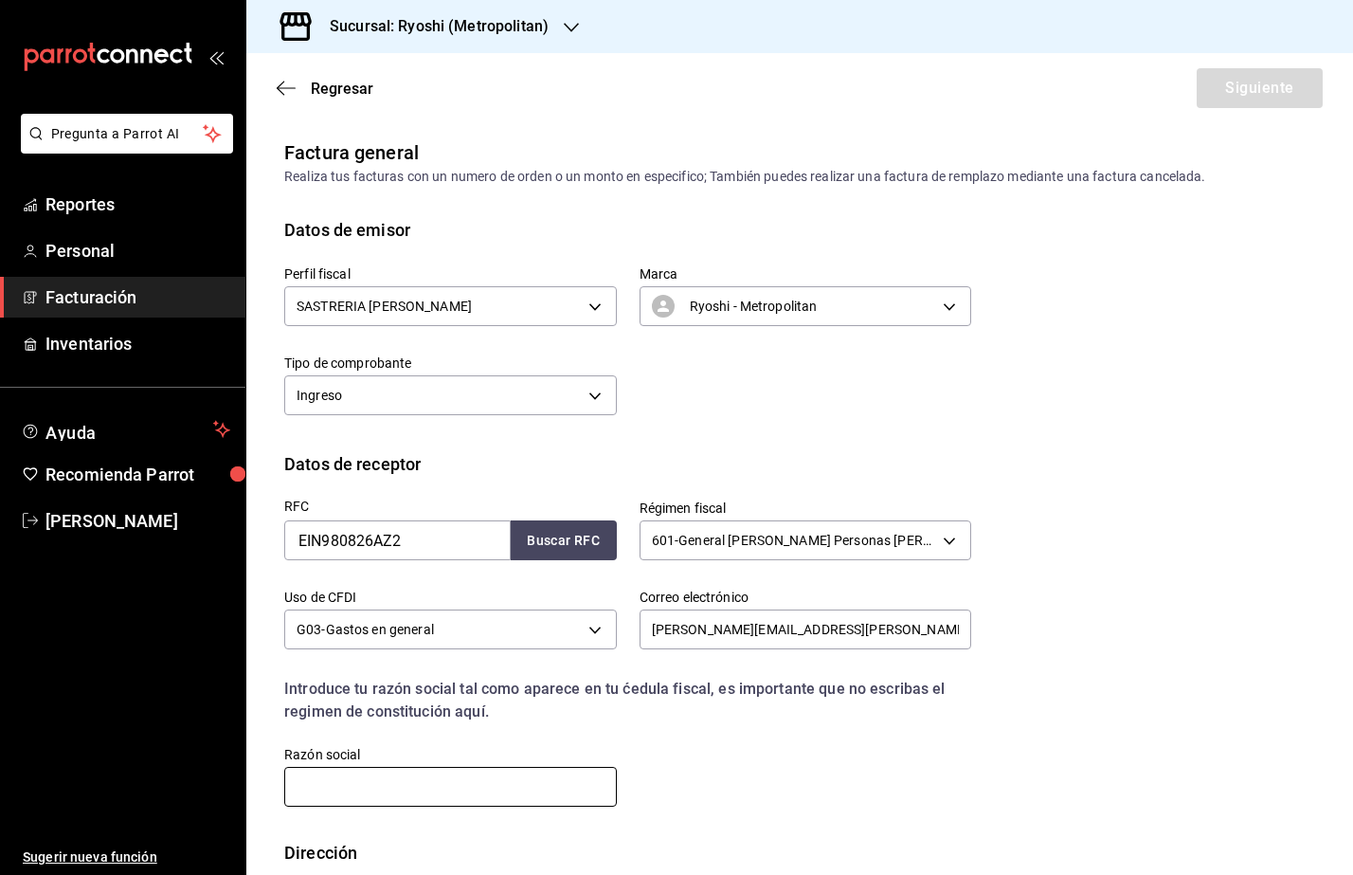
paste input "ZF ENGINEERING AND SHARED SERVICES [GEOGRAPHIC_DATA]"
click at [297, 785] on input "ZF ENGINEERING AND SHARED SERVICES [GEOGRAPHIC_DATA]" at bounding box center [450, 787] width 333 height 40
type input "ZF ENGINEERING AND SHARED SERVICES [GEOGRAPHIC_DATA]"
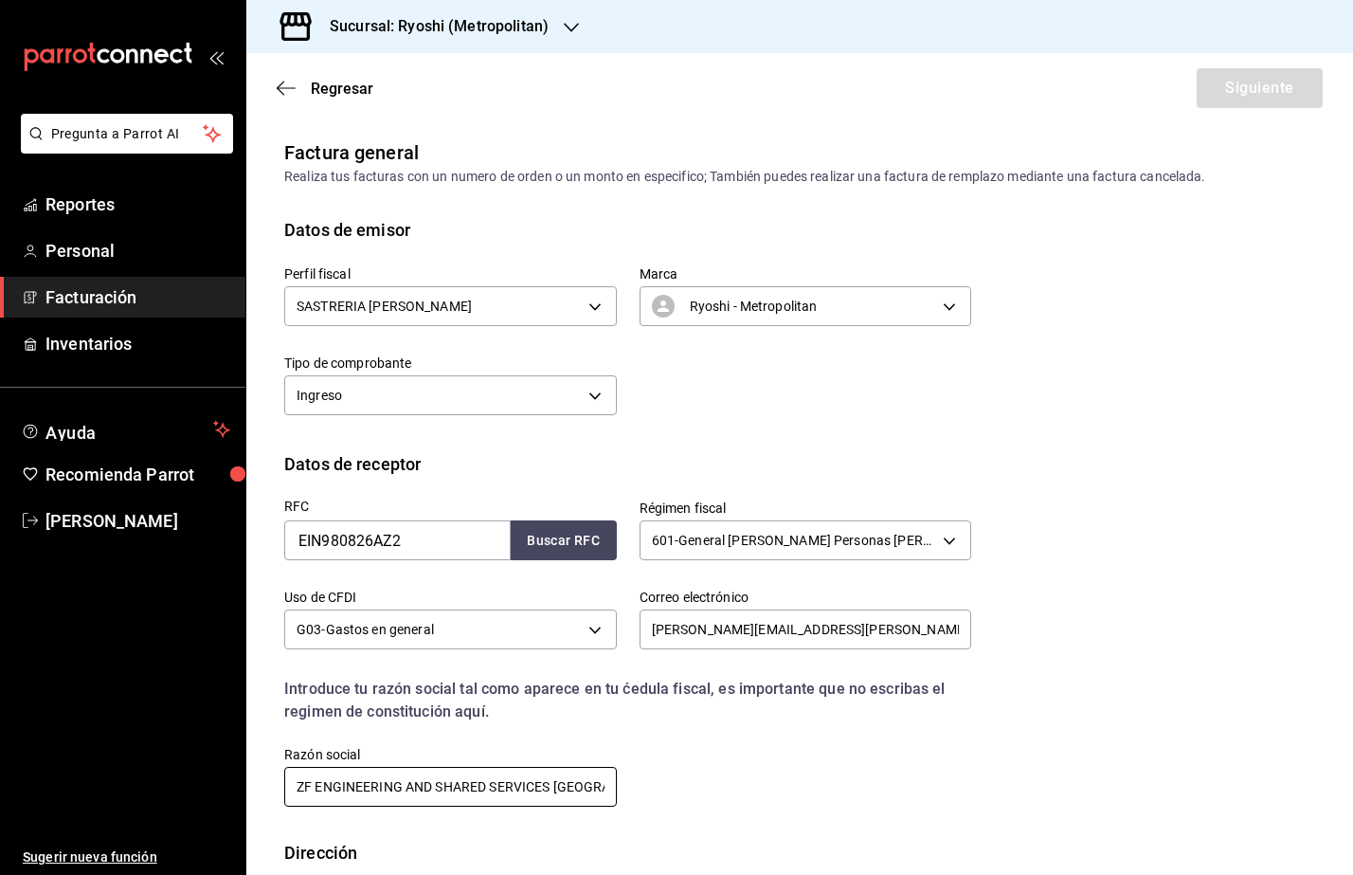
scroll to position [107, 0]
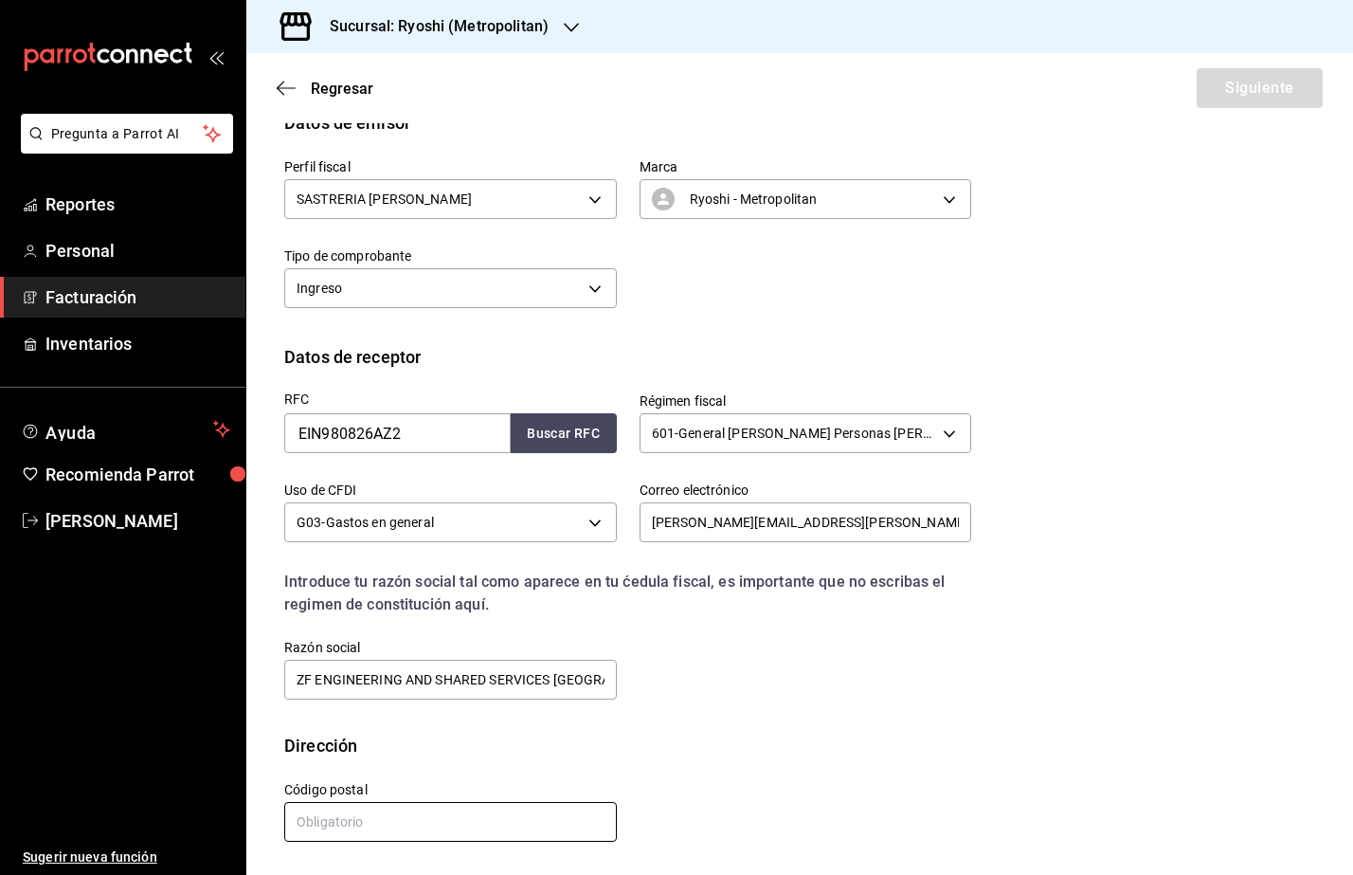
click at [340, 819] on input "text" at bounding box center [450, 822] width 333 height 40
paste input "65550"
type input "65550"
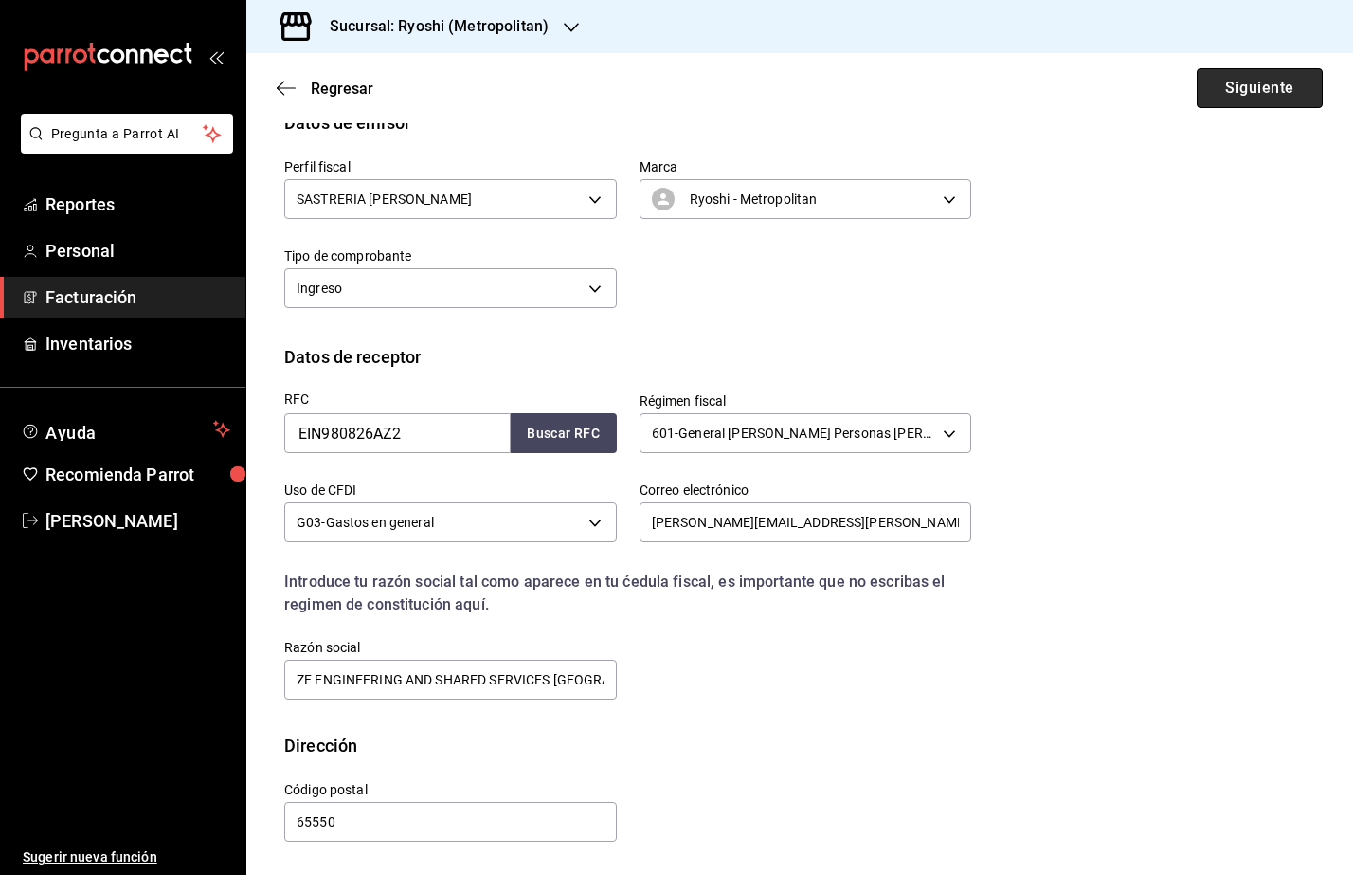
click at [1253, 84] on button "Siguiente" at bounding box center [1260, 88] width 126 height 40
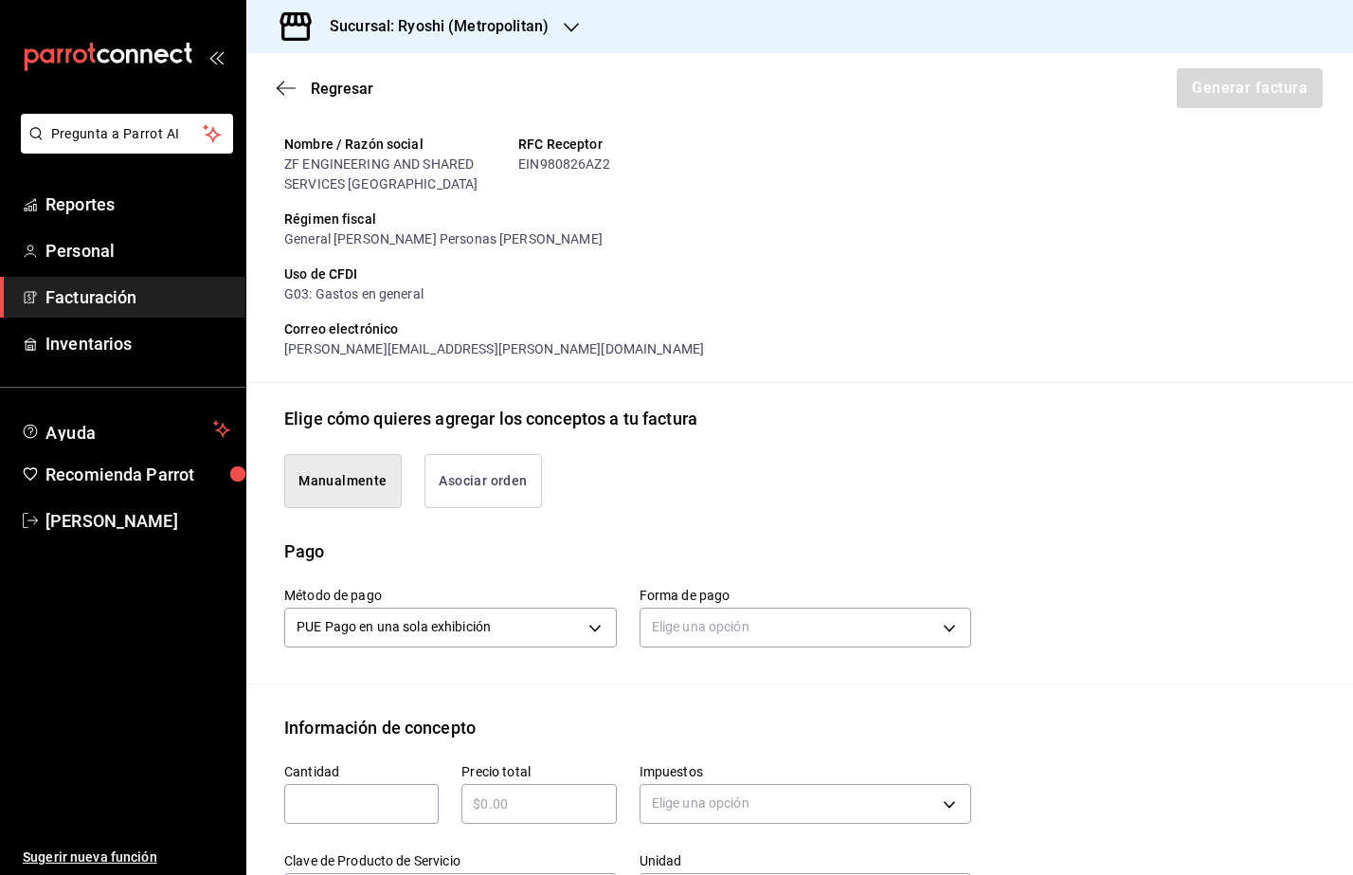
scroll to position [225, 0]
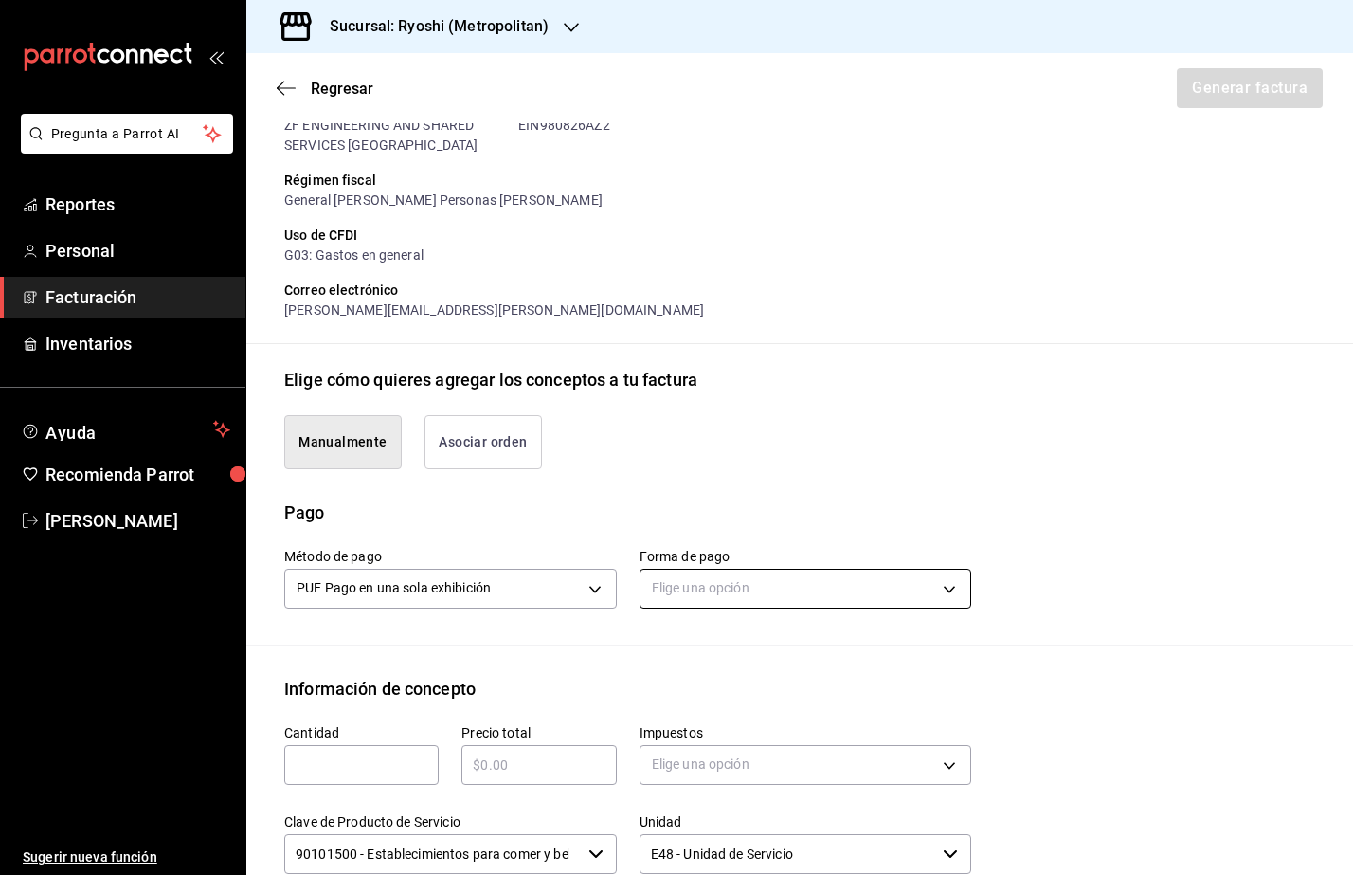
click at [714, 589] on body "Pregunta a Parrot AI Reportes Personal Facturación Inventarios Ayuda Recomienda…" at bounding box center [676, 437] width 1353 height 875
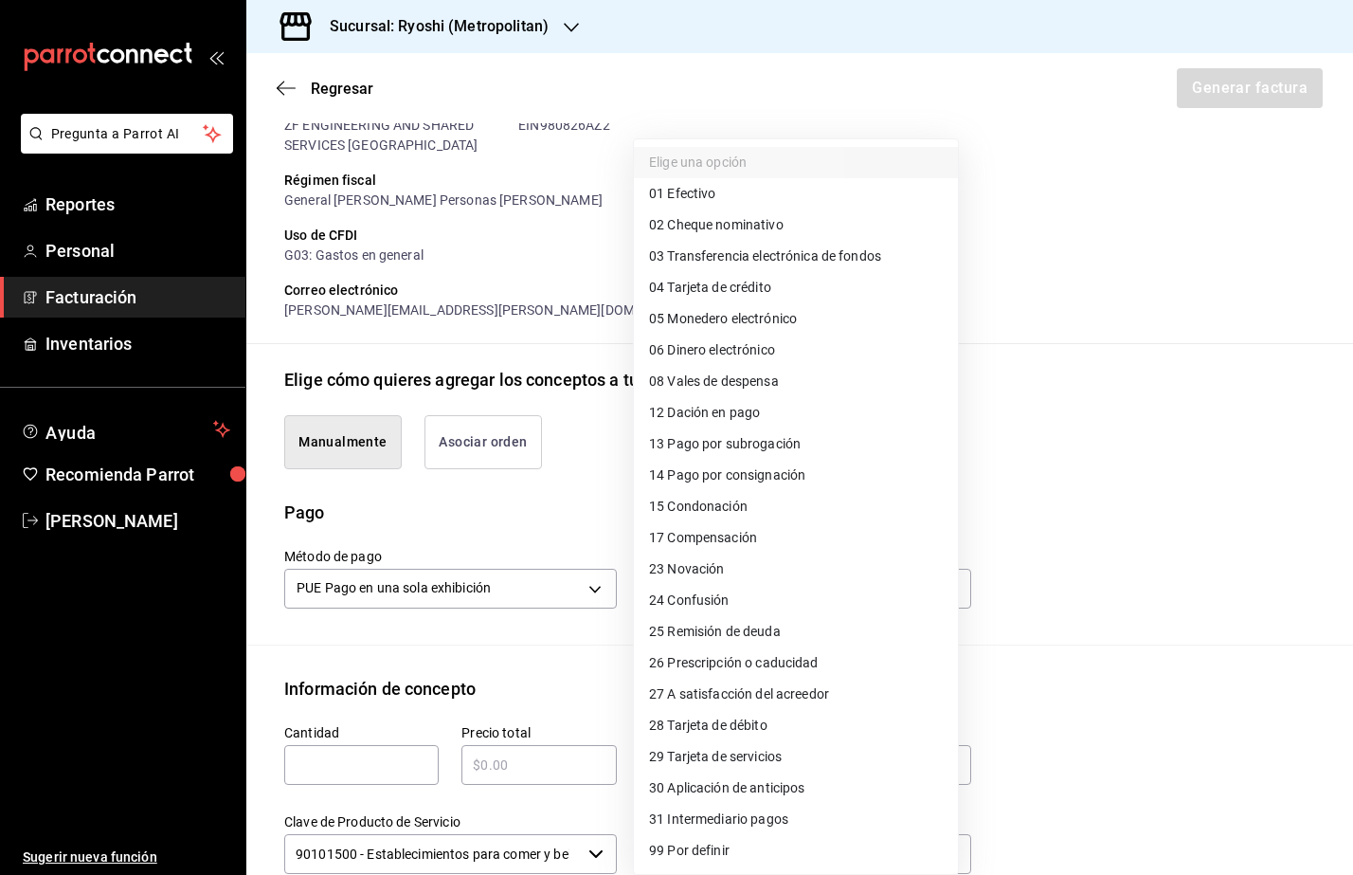
click at [771, 281] on span "04 Tarjeta de crédito" at bounding box center [710, 288] width 122 height 20
type input "04"
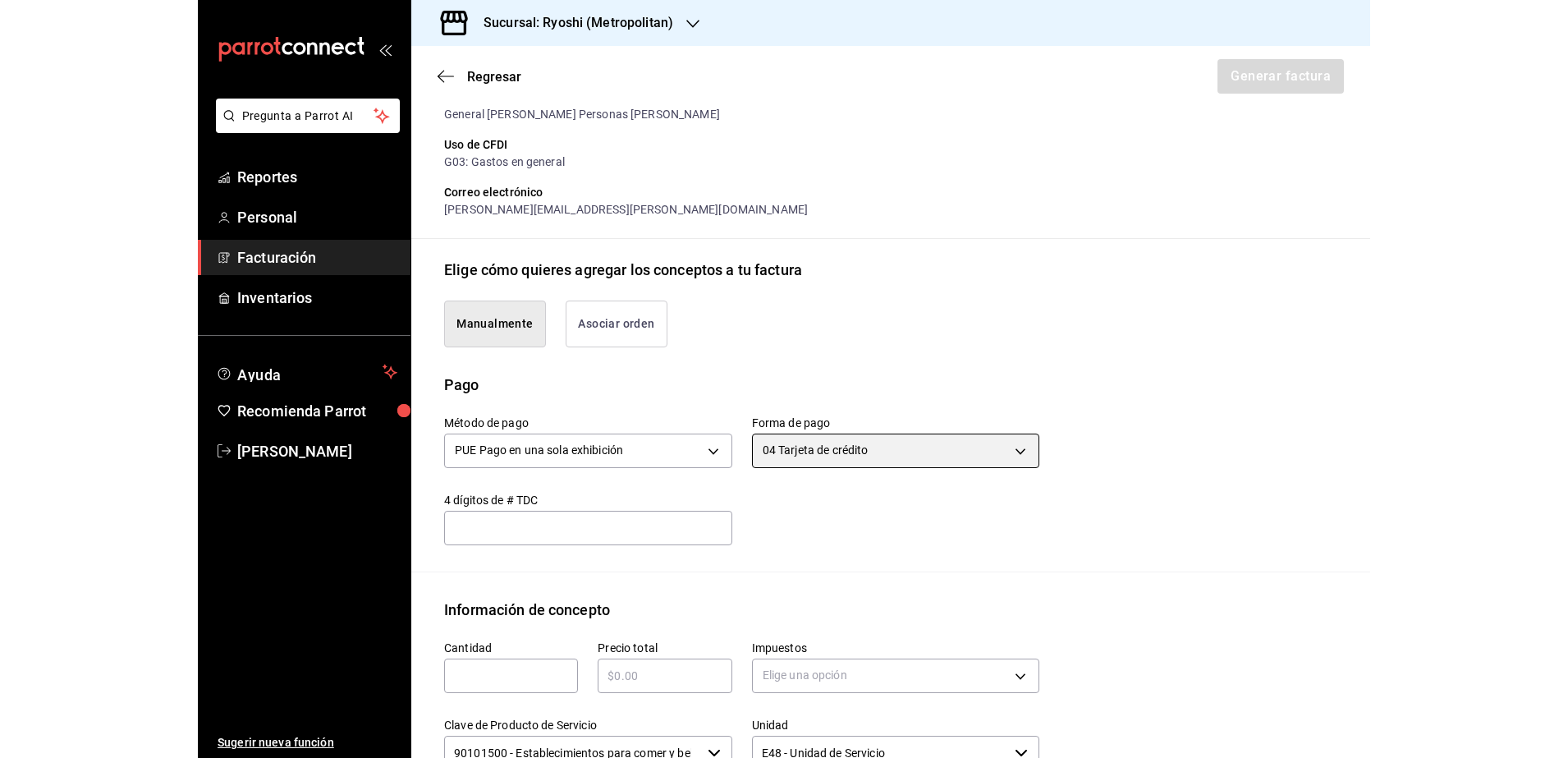
scroll to position [503, 0]
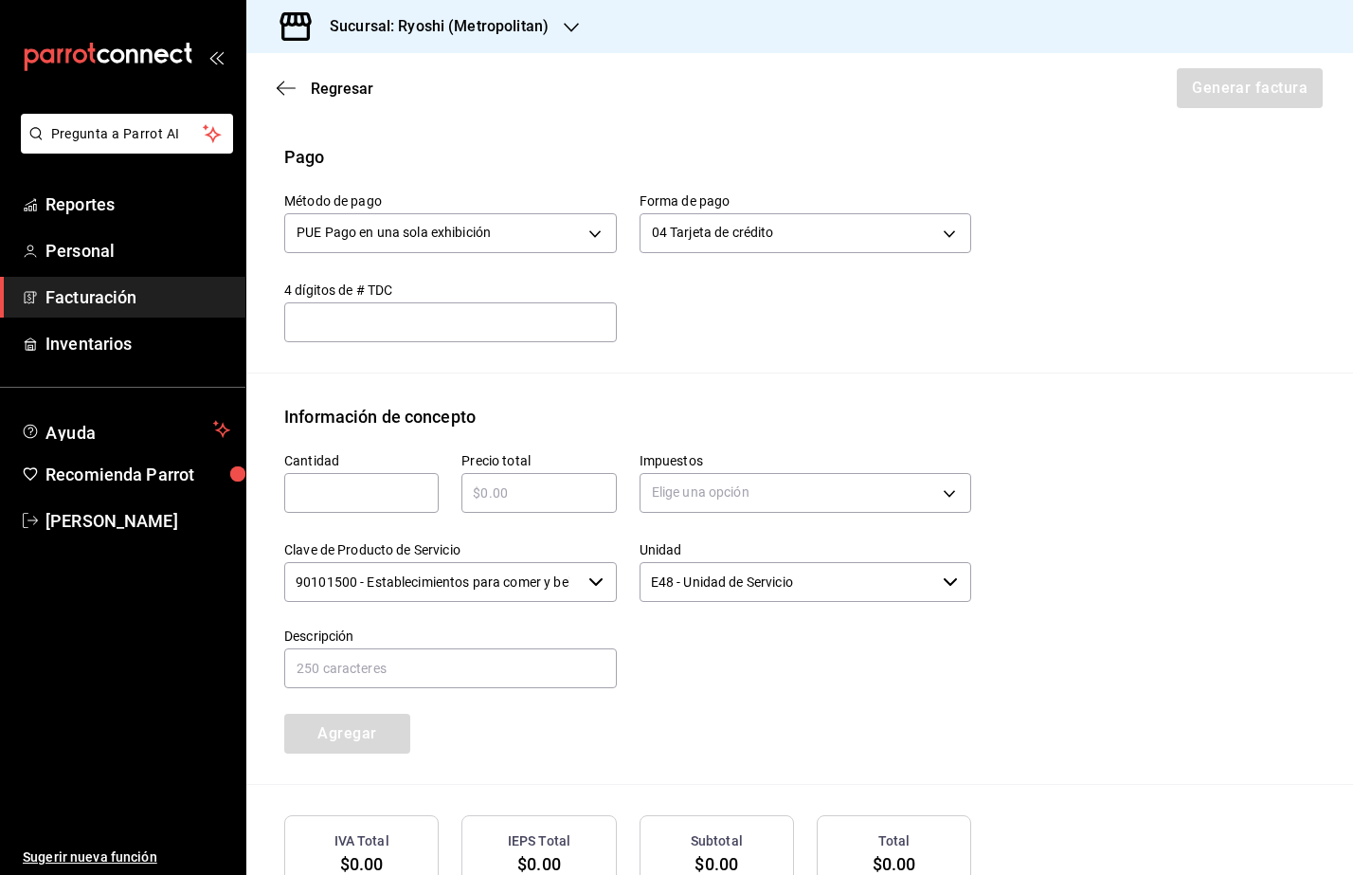
click at [373, 497] on input "text" at bounding box center [361, 492] width 154 height 23
type input "1"
click at [521, 478] on div "​" at bounding box center [538, 493] width 154 height 40
type input "$773"
click at [732, 506] on body "Pregunta a Parrot AI Reportes Personal Facturación Inventarios Ayuda Recomienda…" at bounding box center [676, 437] width 1353 height 875
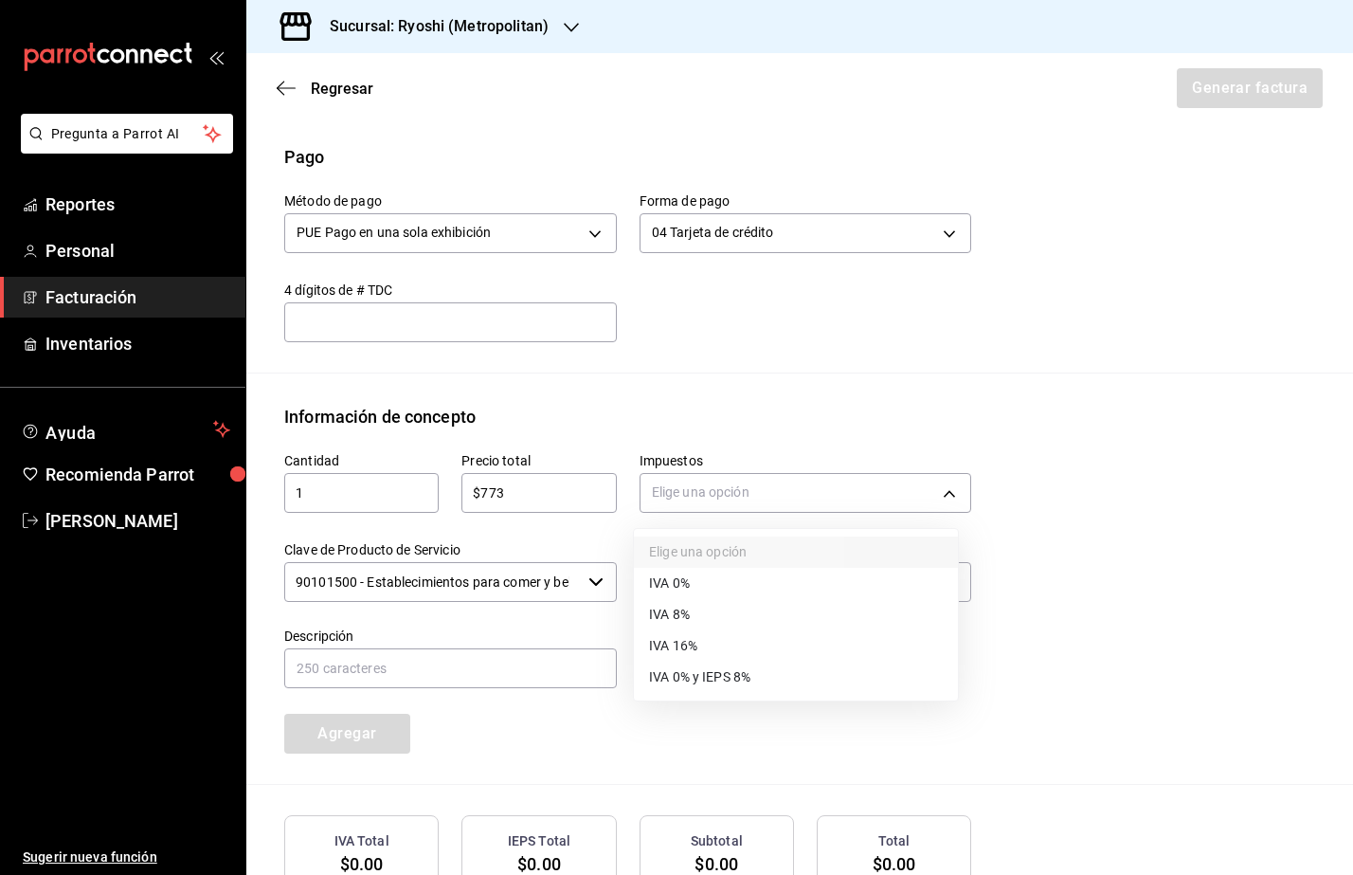
click at [741, 635] on li "IVA 16%" at bounding box center [796, 645] width 324 height 31
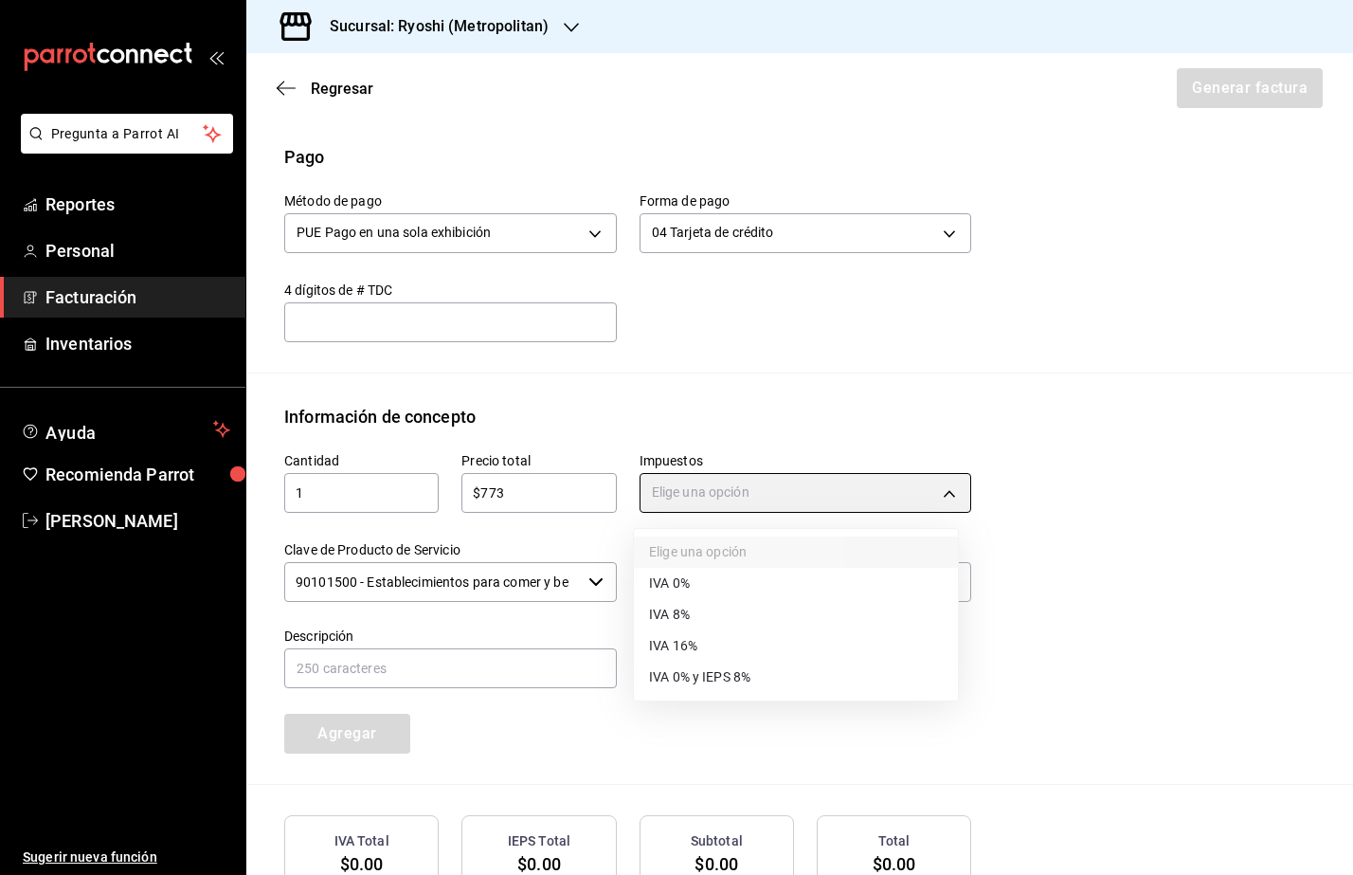
type input "IVA_16"
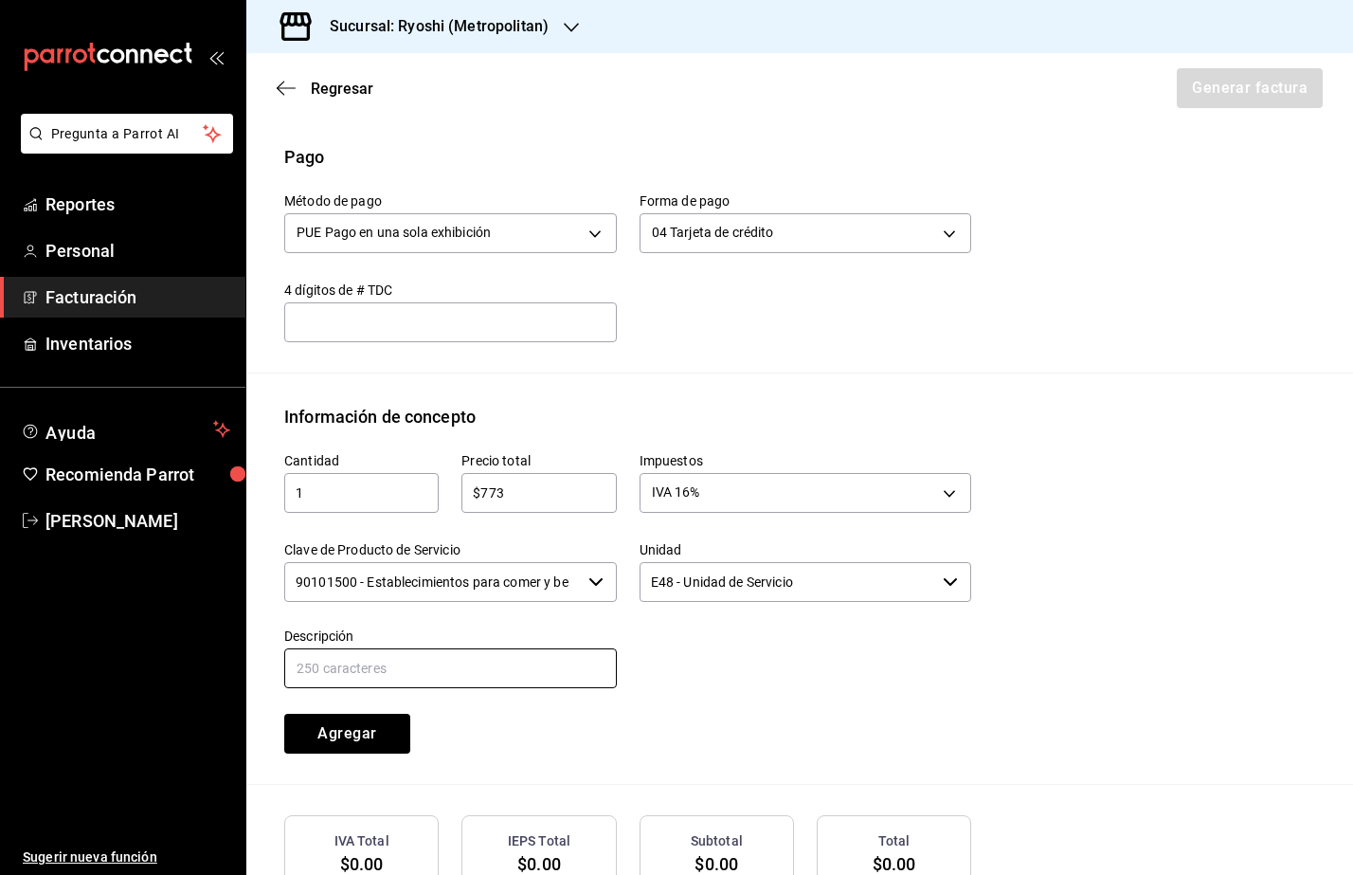
click at [506, 670] on input "text" at bounding box center [450, 668] width 333 height 40
type input "Consumo de Alimentos y Bebidas"
click at [362, 742] on button "Agregar" at bounding box center [347, 733] width 126 height 40
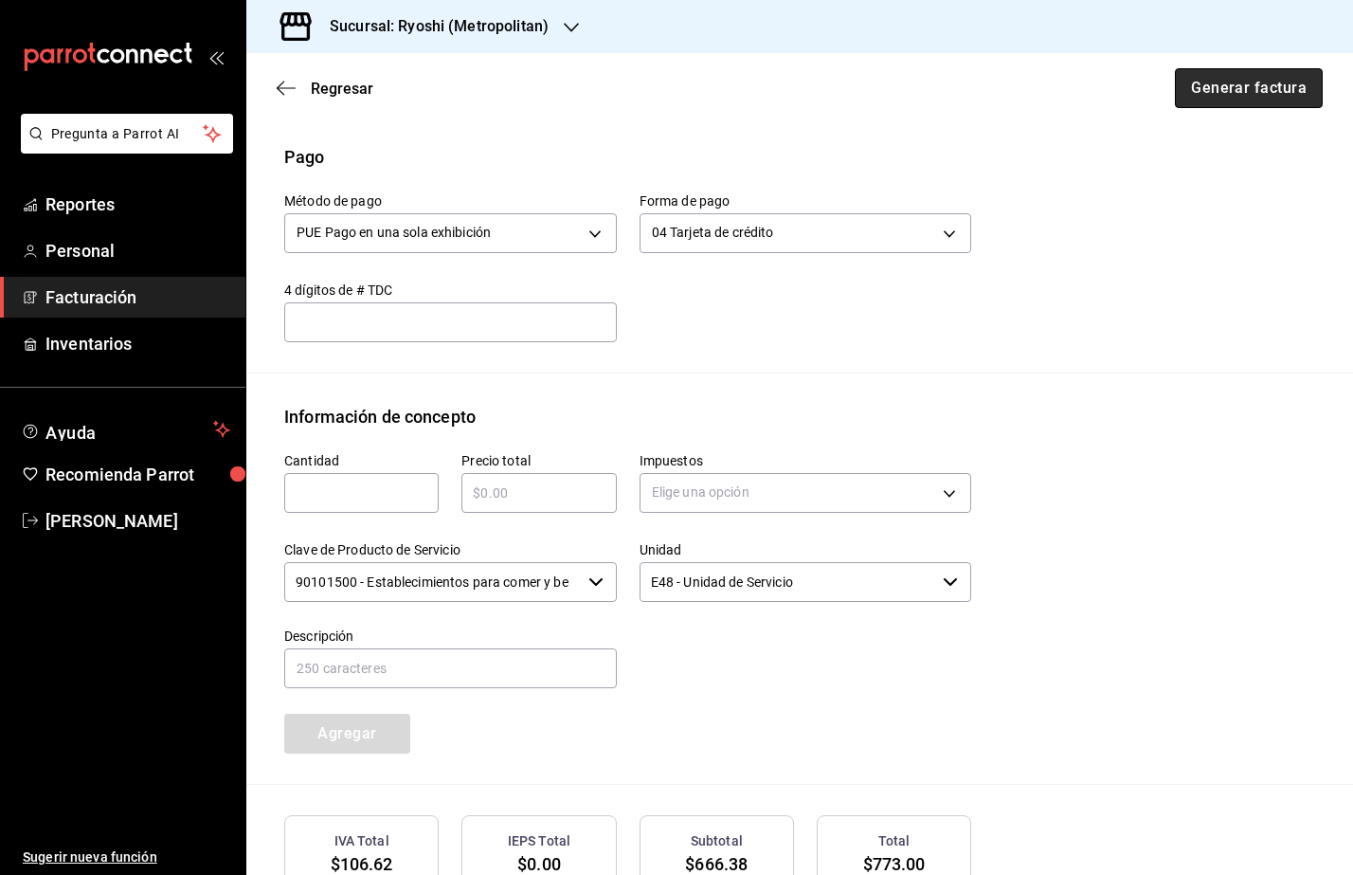
click at [1215, 93] on button "Generar factura" at bounding box center [1249, 88] width 148 height 40
